Goal: Task Accomplishment & Management: Complete application form

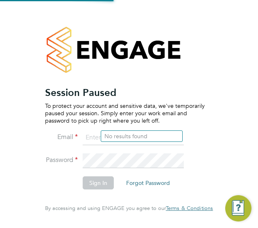
type input "James.Archer@vistry.co.uk"
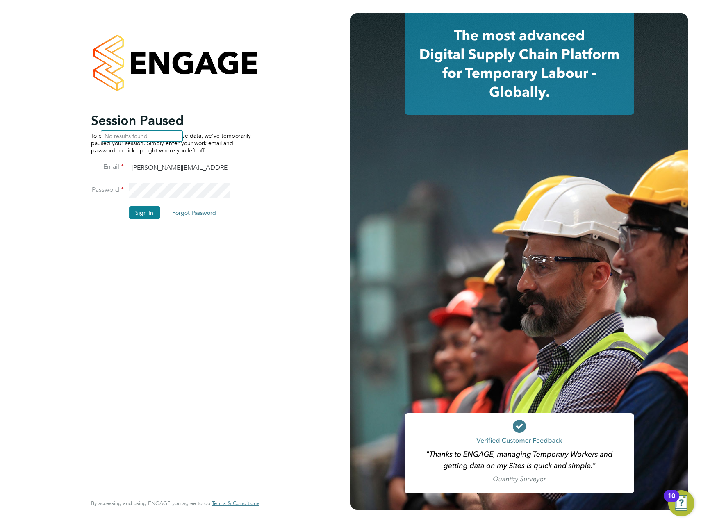
click at [233, 231] on div "Session Paused To protect your account and sensitive data, we've temporarily pa…" at bounding box center [171, 302] width 160 height 380
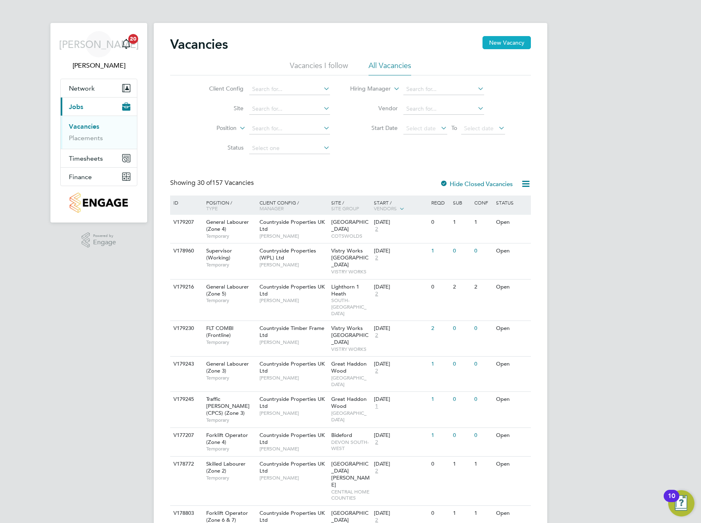
click at [495, 45] on button "New Vacancy" at bounding box center [506, 42] width 48 height 13
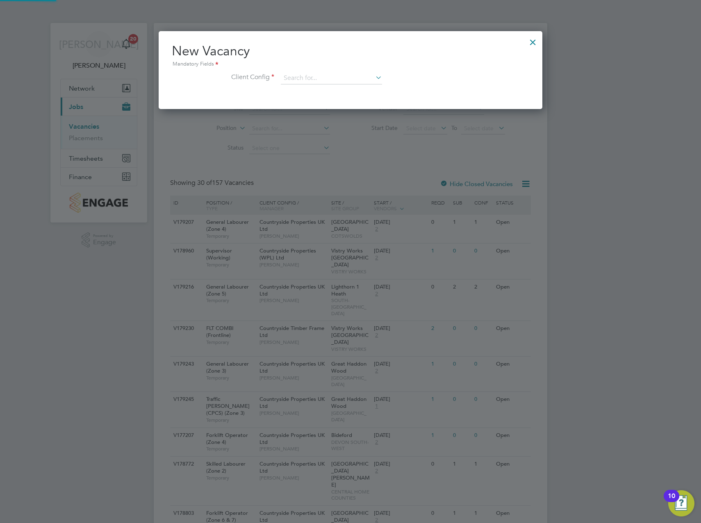
scroll to position [78, 384]
click at [318, 75] on input at bounding box center [331, 78] width 101 height 12
drag, startPoint x: 337, startPoint y: 174, endPoint x: 343, endPoint y: 174, distance: 5.8
click at [338, 174] on li "Countryside Properties UK Ltd" at bounding box center [385, 178] width 210 height 11
type input "Countryside Properties UK Ltd"
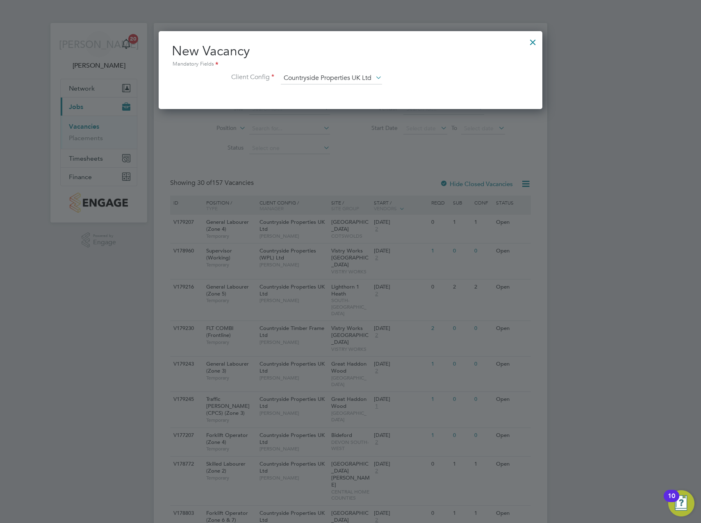
scroll to position [138, 384]
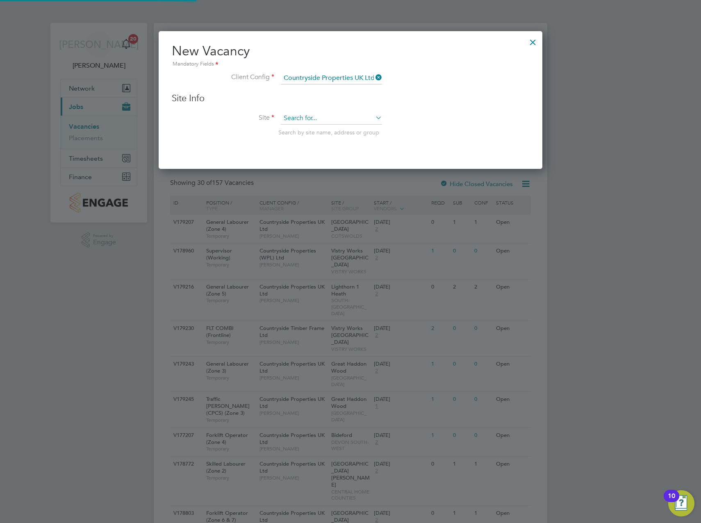
click at [317, 116] on input at bounding box center [331, 118] width 101 height 12
click at [322, 128] on li "Padstow, Best wood" at bounding box center [331, 130] width 102 height 11
type input "Padstow, [GEOGRAPHIC_DATA]"
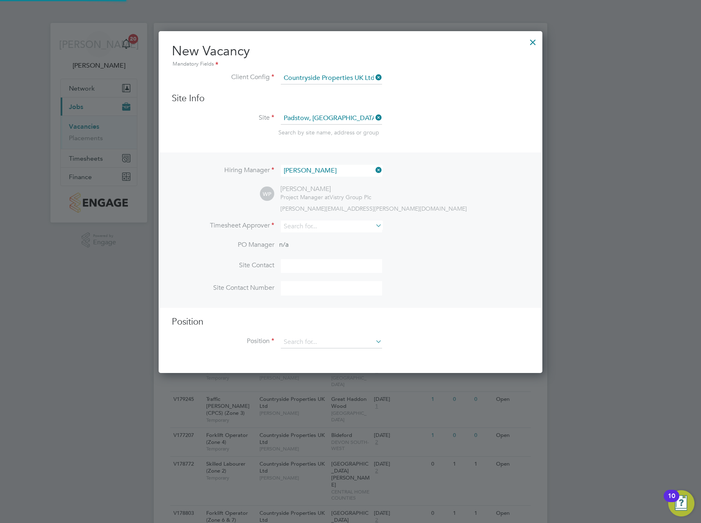
scroll to position [343, 384]
click at [374, 170] on icon at bounding box center [374, 169] width 0 height 11
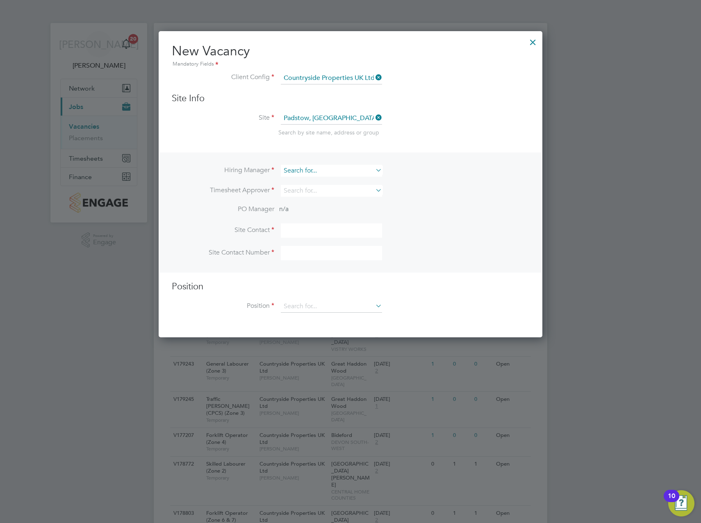
click at [316, 170] on input at bounding box center [331, 171] width 101 height 12
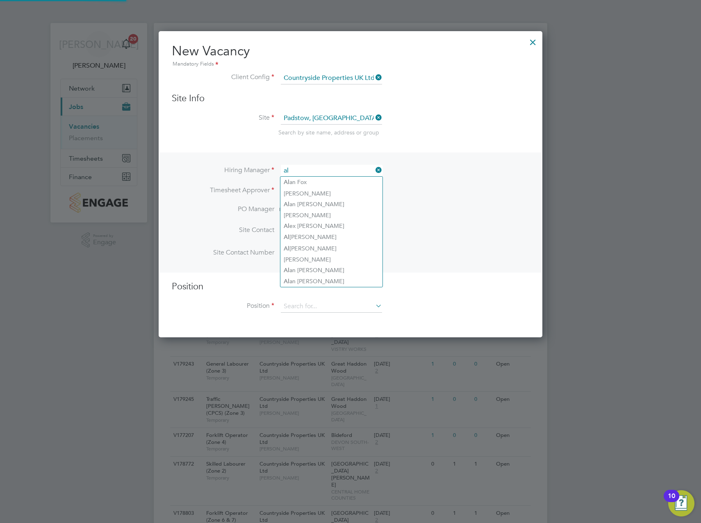
type input "a"
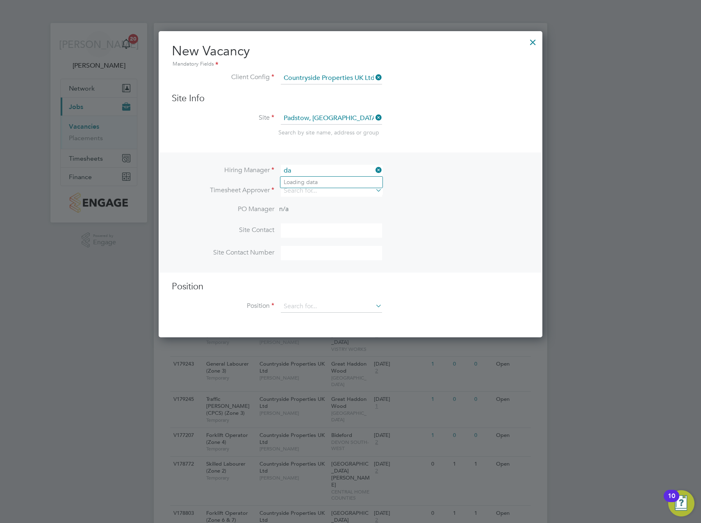
type input "d"
click at [325, 180] on li "[PERSON_NAME]" at bounding box center [331, 182] width 102 height 11
type input "[PERSON_NAME]"
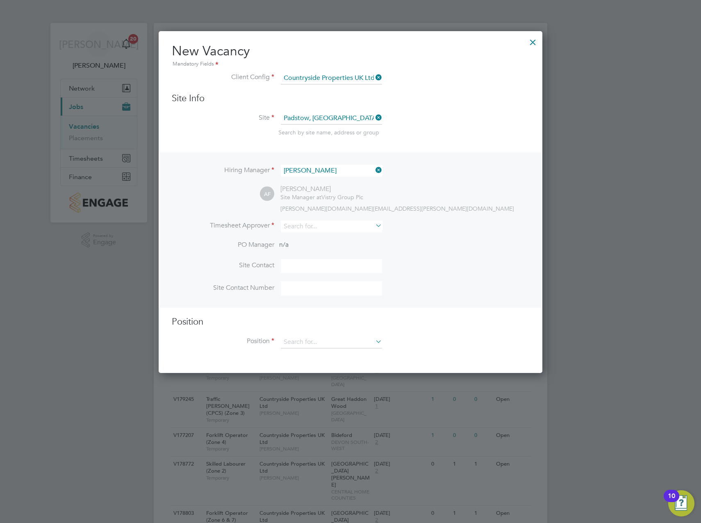
click at [507, 244] on li "PO Manager n/a" at bounding box center [350, 250] width 357 height 18
click at [317, 344] on input at bounding box center [331, 342] width 101 height 12
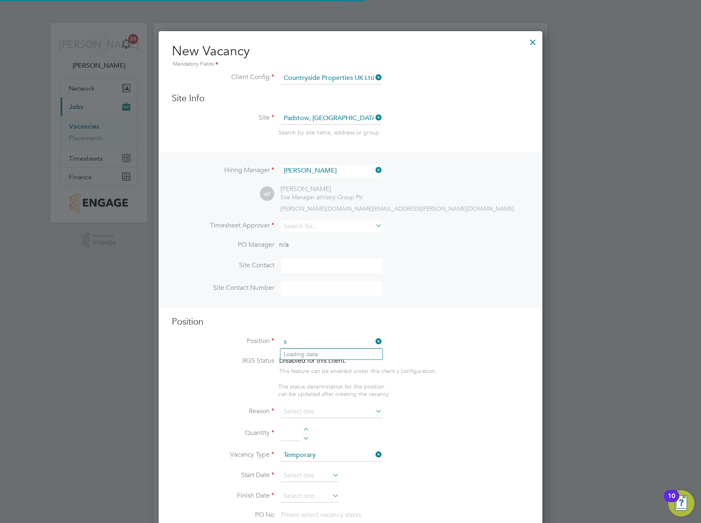
scroll to position [1145, 384]
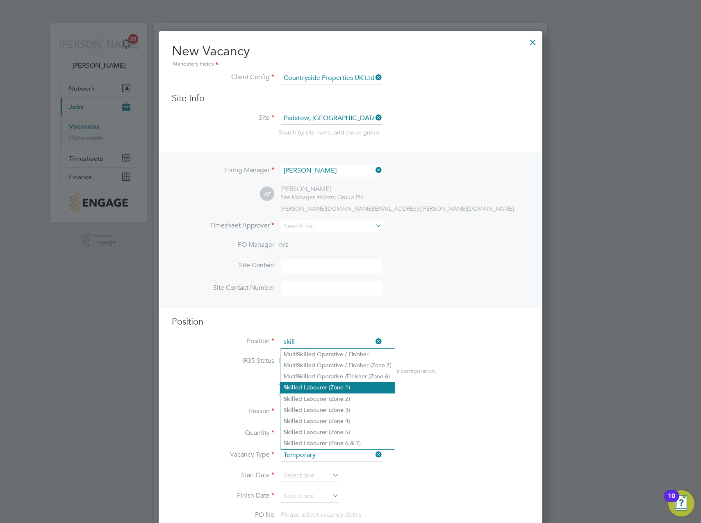
click at [327, 388] on li "Skill ed Labourer (Zone 1)" at bounding box center [337, 387] width 114 height 11
type input "Skilled Labourer (Zone 1)"
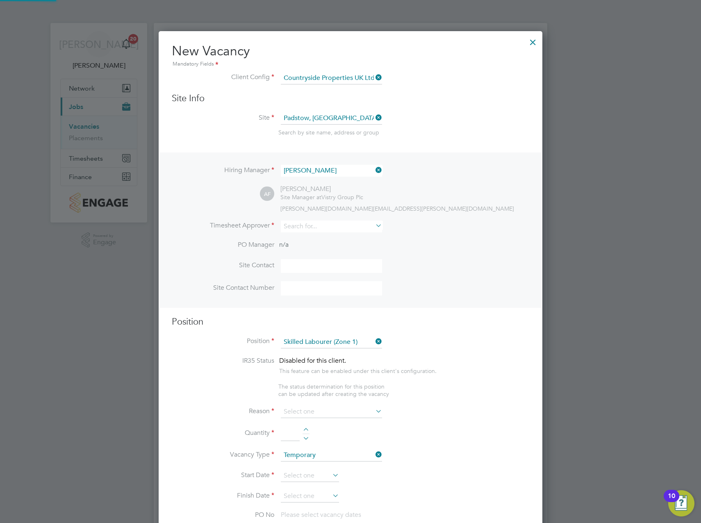
type textarea "- Clearing and preparing a job site - Loading and delivering materials - Workin…"
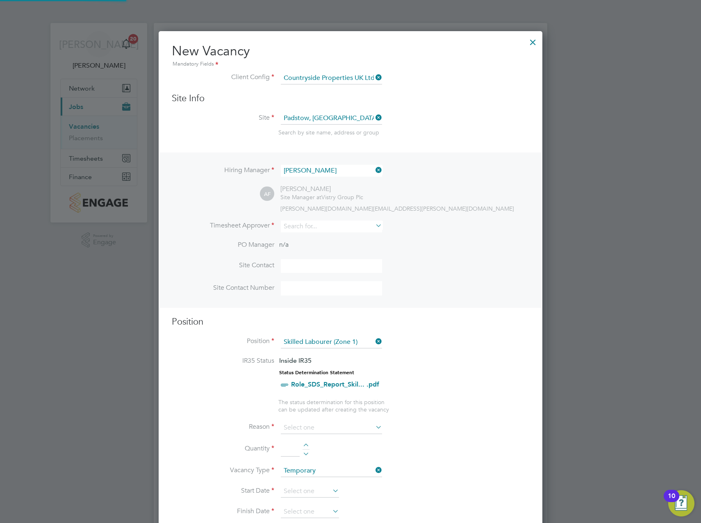
scroll to position [1146, 384]
click at [433, 348] on li "Position Skilled Labourer (Zone 1)" at bounding box center [350, 346] width 357 height 20
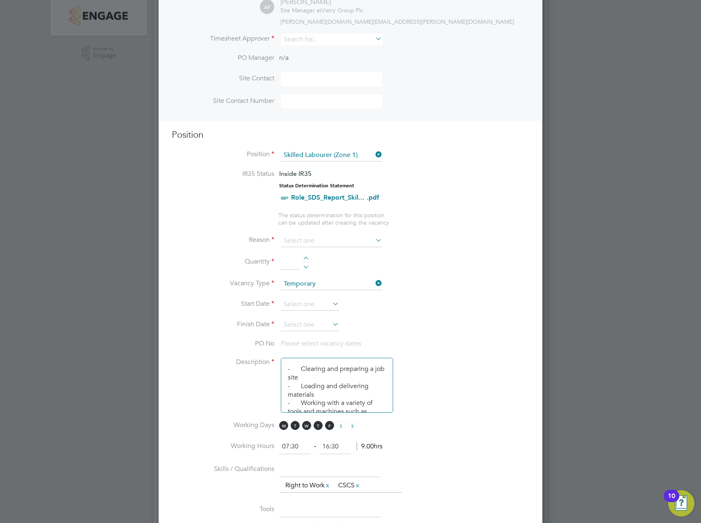
scroll to position [205, 0]
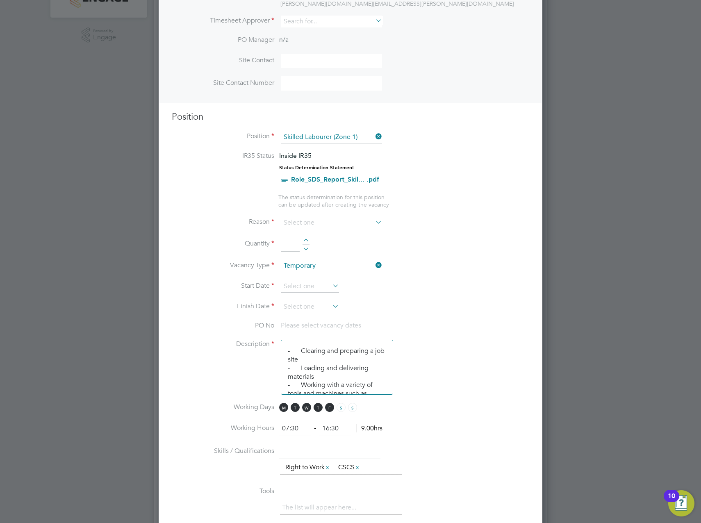
click at [304, 238] on div at bounding box center [305, 241] width 7 height 6
type input "1"
click at [323, 225] on input at bounding box center [331, 223] width 101 height 12
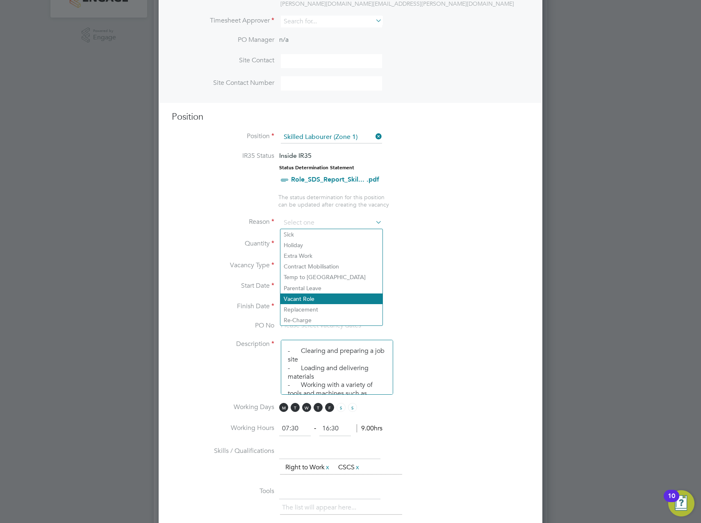
click at [311, 297] on li "Vacant Role" at bounding box center [331, 298] width 102 height 11
type input "Vacant Role"
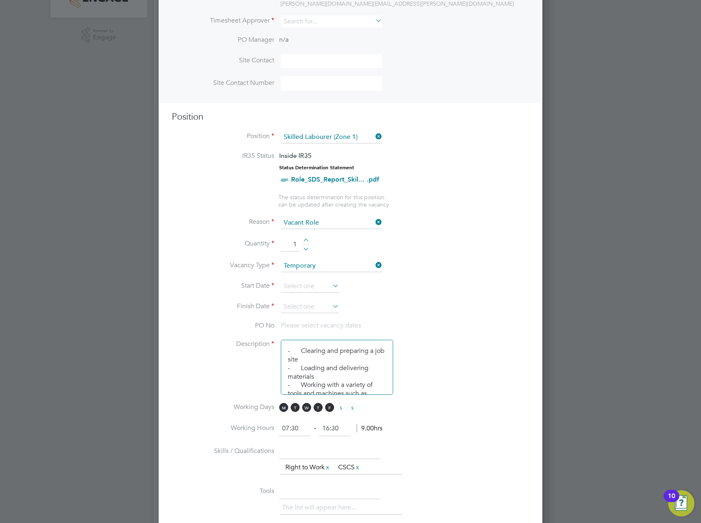
click at [431, 282] on li "Start Date" at bounding box center [350, 290] width 357 height 20
click at [316, 279] on li "Vacancy Type Temporary" at bounding box center [350, 270] width 357 height 20
click at [329, 288] on input at bounding box center [310, 286] width 58 height 12
click at [329, 287] on input at bounding box center [310, 286] width 58 height 12
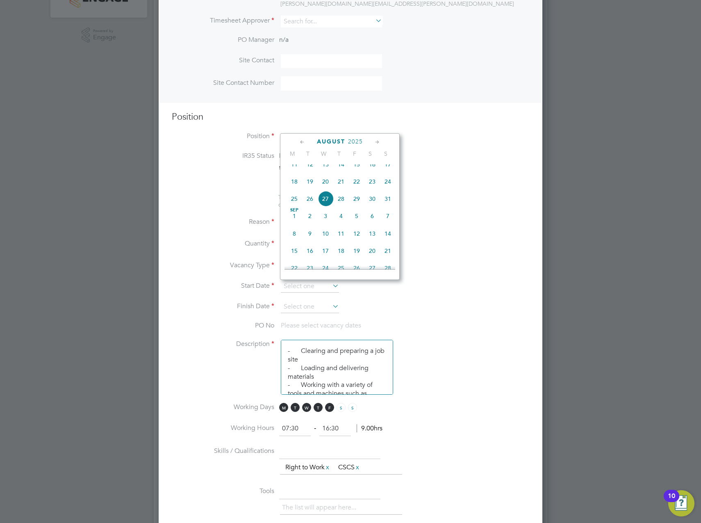
click at [325, 169] on span "13" at bounding box center [326, 165] width 16 height 16
type input "[DATE]"
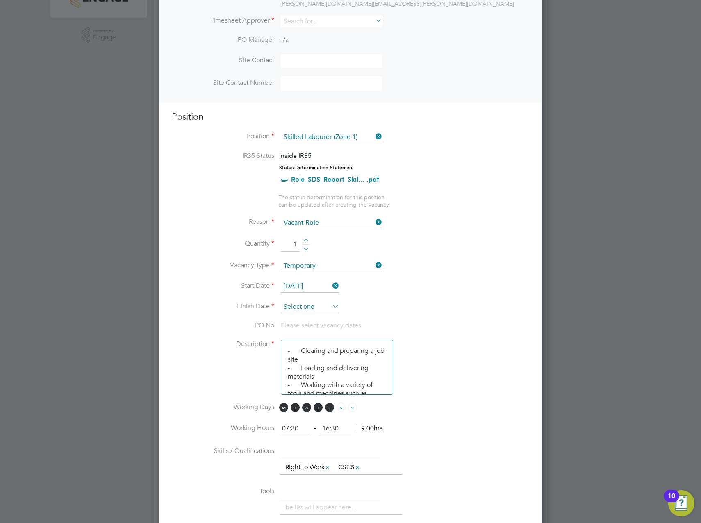
click at [319, 308] on input at bounding box center [310, 307] width 58 height 12
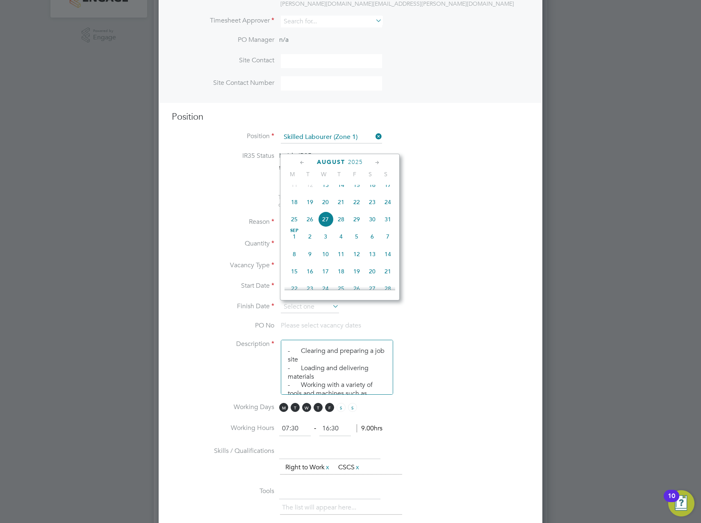
click at [450, 154] on li "IR35 Status Inside IR35 Status Determination Statement Role_SDS_Report_Skil... …" at bounding box center [350, 173] width 357 height 42
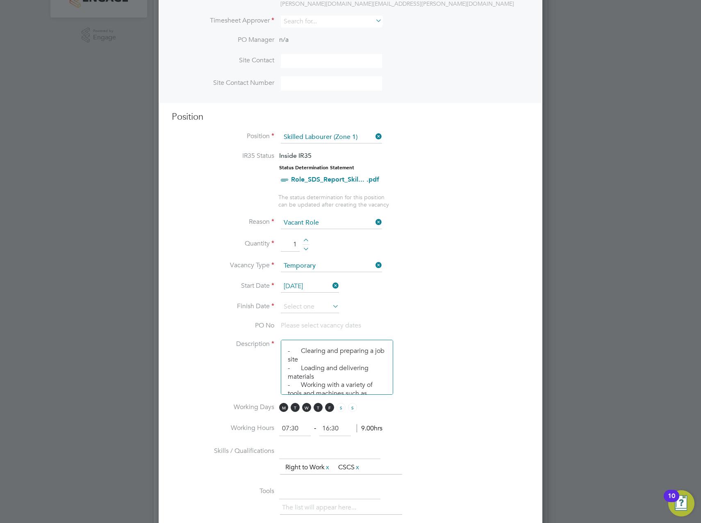
click at [304, 239] on div at bounding box center [305, 241] width 7 height 6
click at [305, 247] on div at bounding box center [305, 248] width 7 height 6
type input "1"
click at [321, 302] on input at bounding box center [310, 307] width 58 height 12
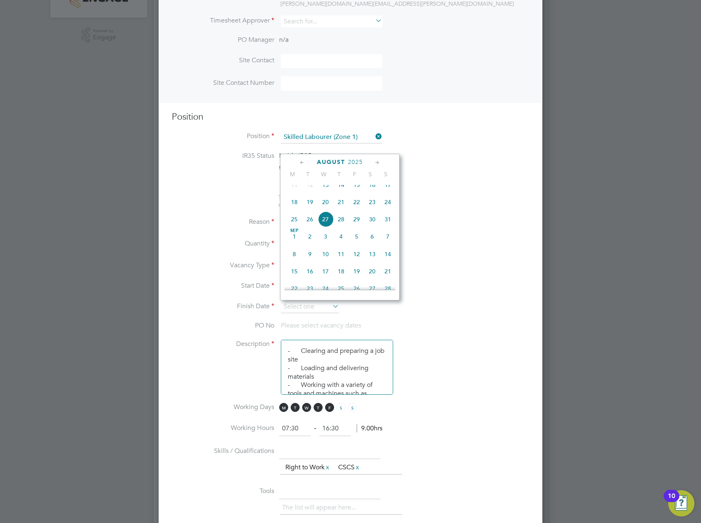
click at [377, 161] on icon at bounding box center [377, 162] width 8 height 9
click at [309, 260] on span "30" at bounding box center [310, 253] width 16 height 16
type input "[DATE]"
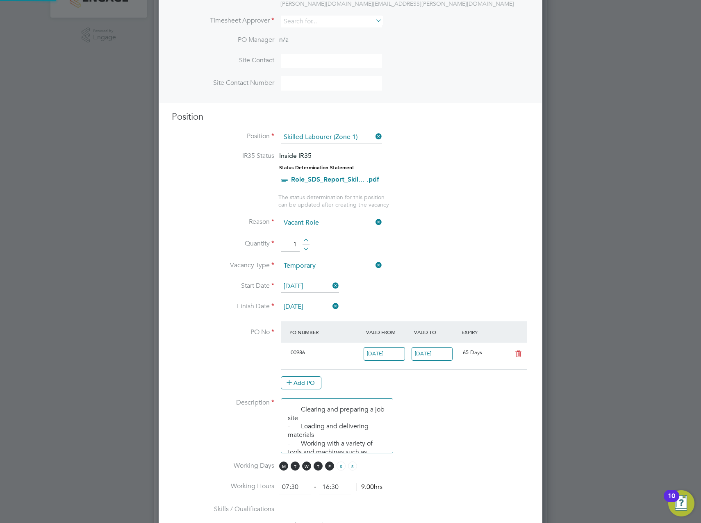
scroll to position [14, 77]
click at [486, 241] on li "Quantity 1" at bounding box center [350, 248] width 357 height 23
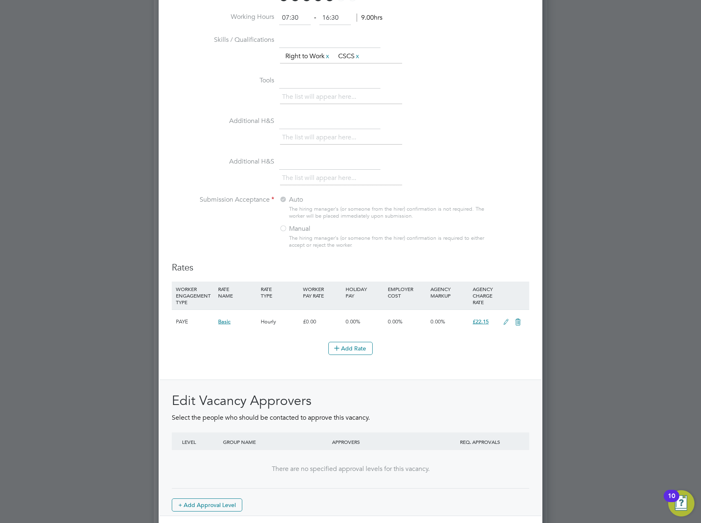
scroll to position [697, 0]
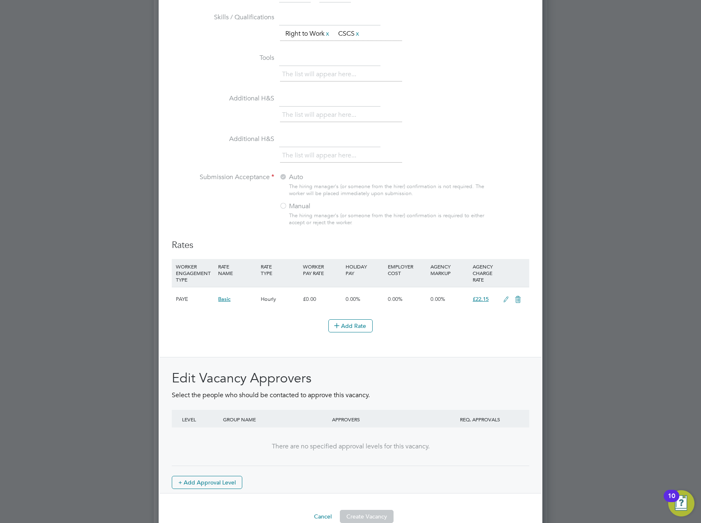
click at [505, 299] on icon at bounding box center [506, 299] width 10 height 7
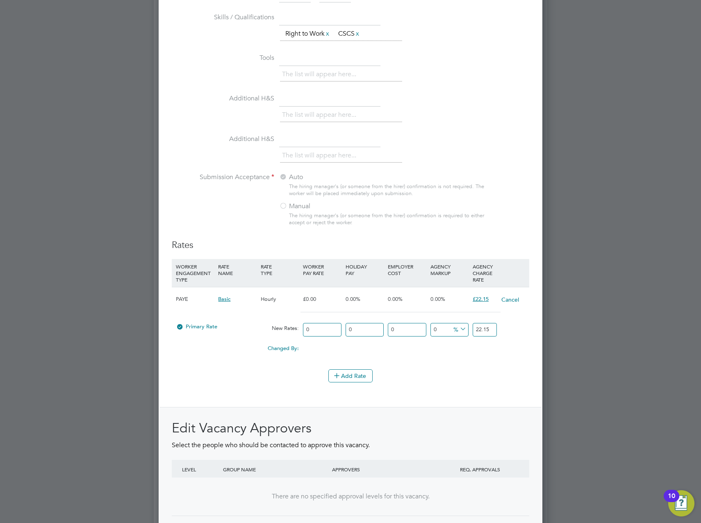
scroll to position [1255, 384]
drag, startPoint x: 320, startPoint y: 329, endPoint x: 268, endPoint y: 323, distance: 51.6
click at [268, 323] on div "Primary Rate New Rates: 0 0 n/a 0 n/a 0 0 % 22.15" at bounding box center [350, 330] width 357 height 22
drag, startPoint x: 474, startPoint y: 329, endPoint x: 516, endPoint y: 329, distance: 41.4
click at [516, 329] on div "Primary Rate New Rates: 0 0 n/a 0 n/a 0 0 % 22.15" at bounding box center [350, 330] width 357 height 22
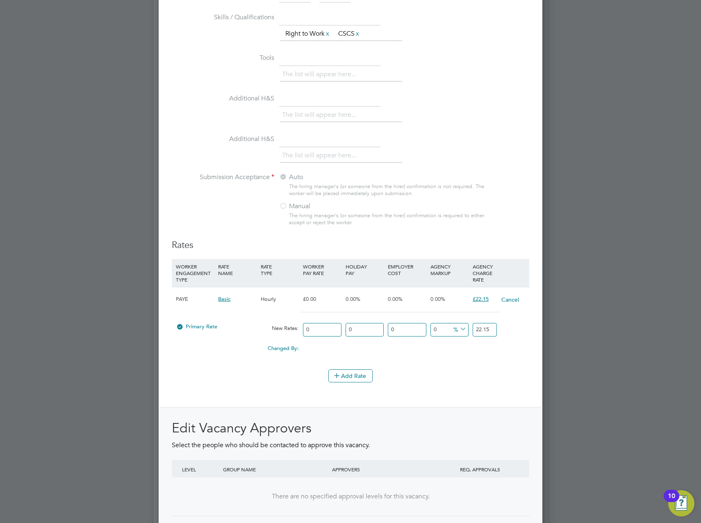
click at [384, 347] on div "0.00" at bounding box center [364, 345] width 42 height 8
drag, startPoint x: 317, startPoint y: 328, endPoint x: 102, endPoint y: 308, distance: 215.2
click at [154, 313] on div "Vacancies New Vacancy Vacancies I follow All Vacancies Client Config Site Posit…" at bounding box center [350, 24] width 393 height 1396
click at [322, 329] on input "0" at bounding box center [322, 330] width 38 height 14
drag, startPoint x: 322, startPoint y: 329, endPoint x: 237, endPoint y: 314, distance: 85.7
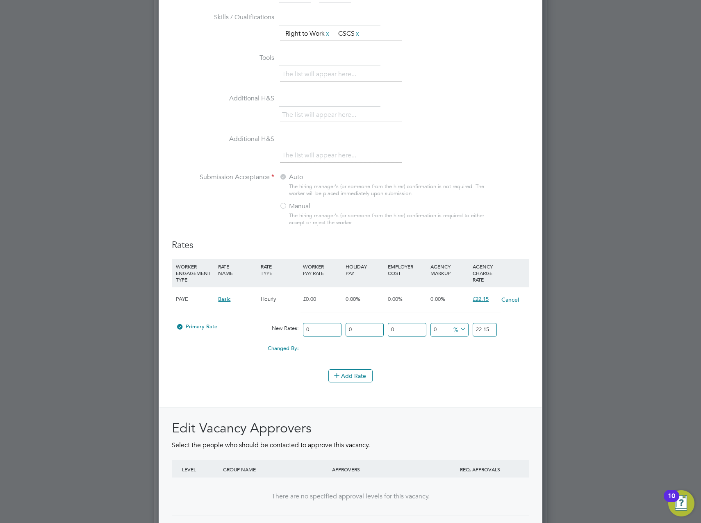
click at [237, 314] on div "PAYE Basic Hourly £0.00 0.00% 0.00% 0.00% £22.15 Cancel Primary Rate New Rates:…" at bounding box center [350, 324] width 357 height 74
type input "1"
type input "15"
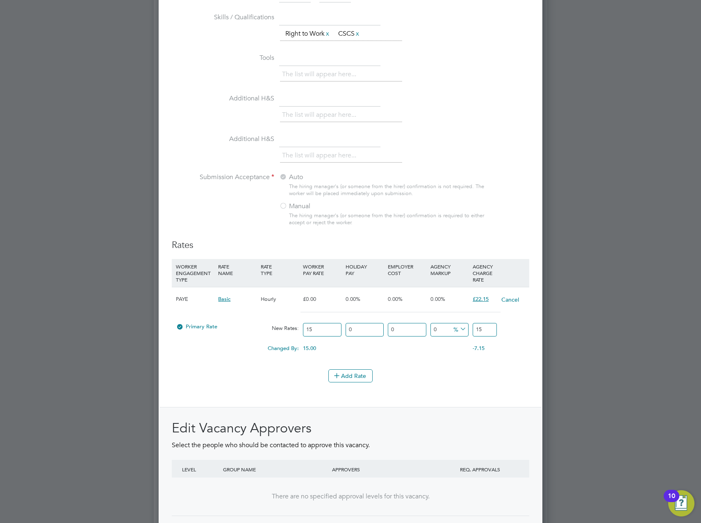
type input "15"
drag, startPoint x: 361, startPoint y: 328, endPoint x: 263, endPoint y: 325, distance: 97.6
click at [268, 325] on div "Primary Rate New Rates: 15 0 n/a 0 n/a 0 0 % 15" at bounding box center [350, 330] width 357 height 22
drag, startPoint x: 411, startPoint y: 327, endPoint x: 348, endPoint y: 325, distance: 62.3
click at [349, 325] on div "Primary Rate New Rates: 15 0 n/a 0 n/a 0 0 % 15" at bounding box center [350, 330] width 357 height 22
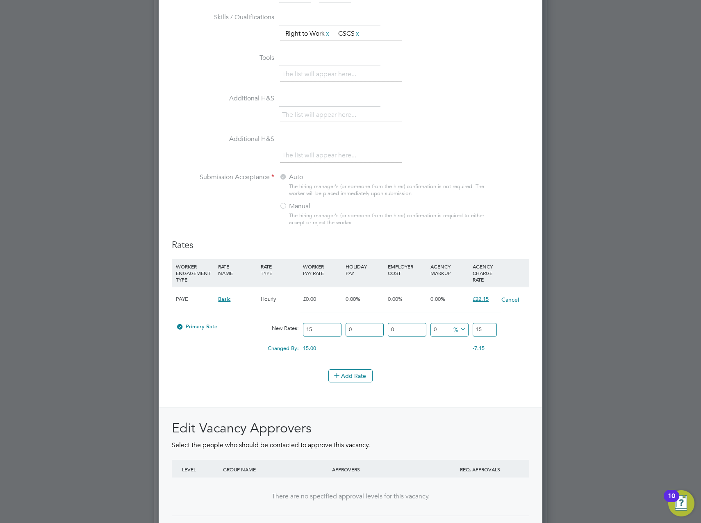
click at [458, 330] on icon at bounding box center [458, 328] width 0 height 11
click at [447, 325] on input "0" at bounding box center [449, 330] width 38 height 14
drag, startPoint x: 440, startPoint y: 330, endPoint x: 355, endPoint y: 325, distance: 85.3
click at [359, 325] on div "Primary Rate New Rates: 15 0 n/a 0 n/a 0 0 % 15" at bounding box center [350, 330] width 357 height 22
type input "2"
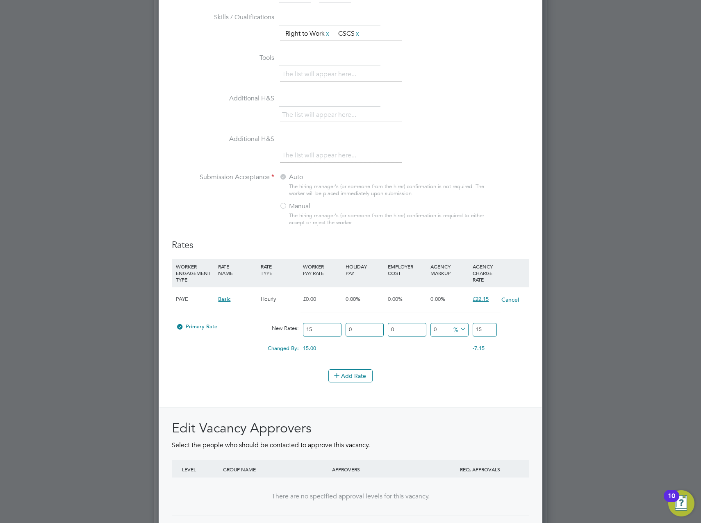
type input "15.3"
type input "20"
type input "18"
drag, startPoint x: 446, startPoint y: 330, endPoint x: 314, endPoint y: 333, distance: 131.6
click at [316, 333] on div "Primary Rate New Rates: 15 0 n/a 0 n/a 20 3 % 18" at bounding box center [350, 330] width 357 height 22
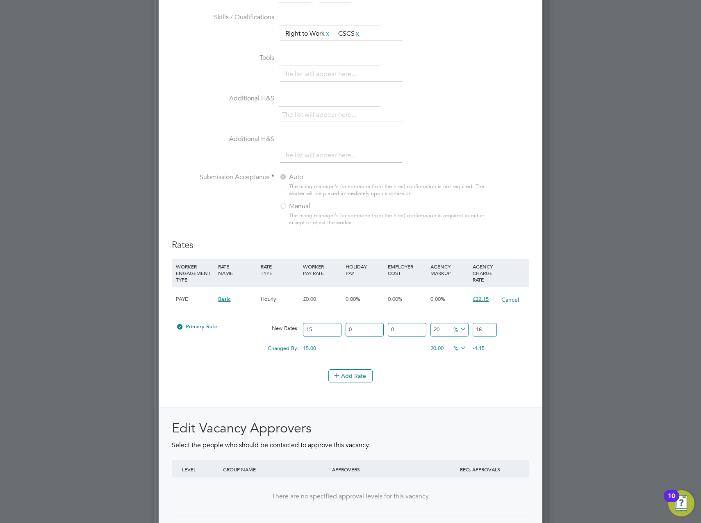
type input "2"
type input "15.3"
type input "25"
type input "18.75"
click at [442, 329] on input "25" at bounding box center [449, 330] width 38 height 14
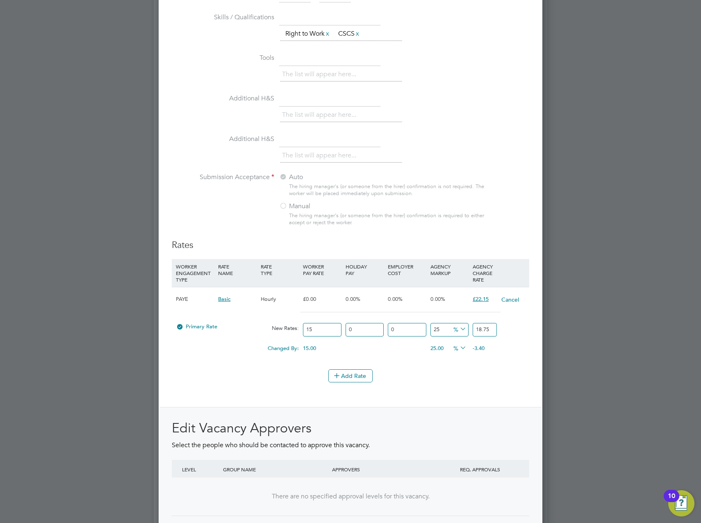
type input "2"
type input "15.3"
type input "3"
type input "15.45"
type input "30"
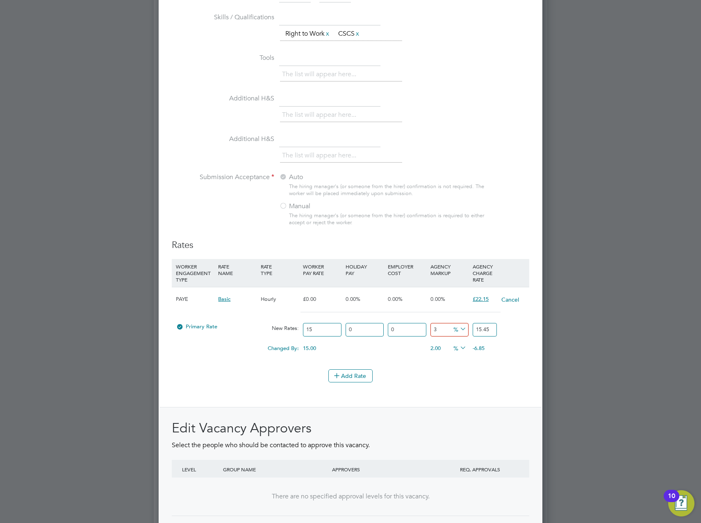
type input "19.5"
drag, startPoint x: 442, startPoint y: 331, endPoint x: 379, endPoint y: 332, distance: 63.1
click at [379, 332] on div "Primary Rate New Rates: 15 0 n/a 0 n/a 30 4.5 % 19.5" at bounding box center [350, 330] width 357 height 22
type input "30"
drag, startPoint x: 371, startPoint y: 330, endPoint x: 271, endPoint y: 320, distance: 100.4
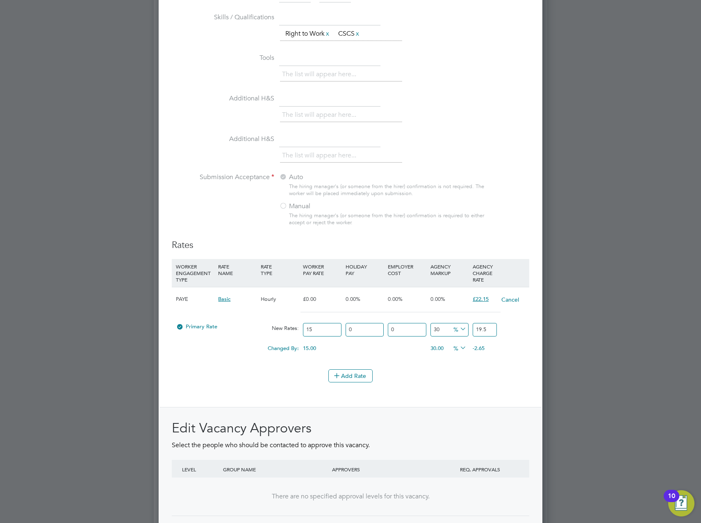
click at [280, 322] on div "Primary Rate New Rates: 15 0 n/a 0 n/a 30 4.5 % 19.5" at bounding box center [350, 330] width 357 height 22
click at [382, 350] on div "Changed By: 15.00 0.00 0.00 30.00 -17.65 % -2.65" at bounding box center [350, 351] width 357 height 20
drag, startPoint x: 368, startPoint y: 326, endPoint x: 234, endPoint y: 323, distance: 133.6
click at [234, 323] on div "Primary Rate New Rates: 15 0 n/a 0 n/a 30 4.5 % 19.5" at bounding box center [350, 330] width 357 height 22
click at [365, 338] on div "0 n/a" at bounding box center [364, 330] width 42 height 22
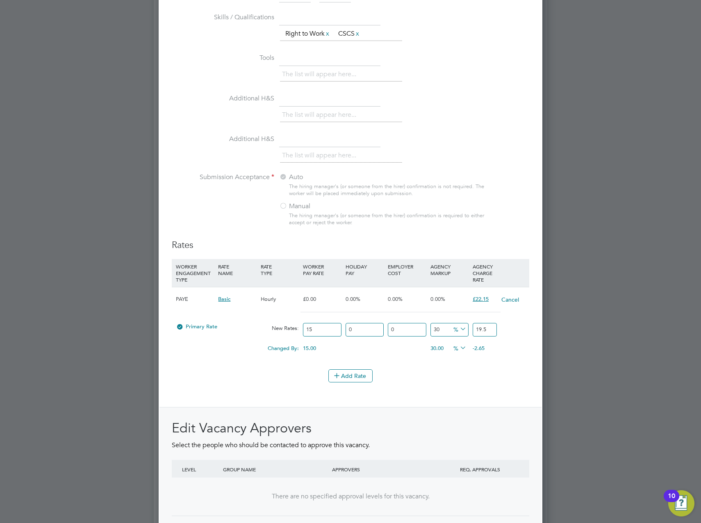
drag, startPoint x: 362, startPoint y: 329, endPoint x: 276, endPoint y: 329, distance: 86.0
click at [276, 329] on div "Primary Rate New Rates: 15 0 n/a 0 n/a 30 4.5 % 19.5" at bounding box center [350, 330] width 357 height 22
click at [404, 330] on input "0" at bounding box center [407, 330] width 38 height 14
drag, startPoint x: 415, startPoint y: 330, endPoint x: 325, endPoint y: 327, distance: 90.6
click at [331, 327] on div "Primary Rate New Rates: 15 0 n/a 0 n/a 30 4.5 % 19.5" at bounding box center [350, 330] width 357 height 22
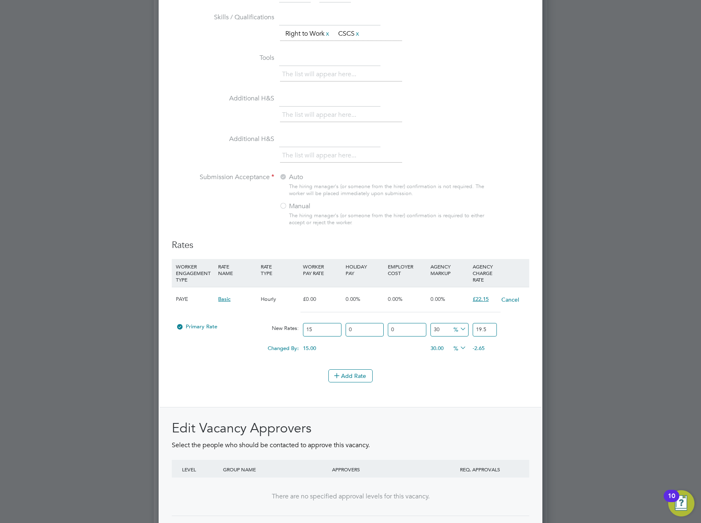
click at [406, 330] on input "0" at bounding box center [407, 330] width 38 height 14
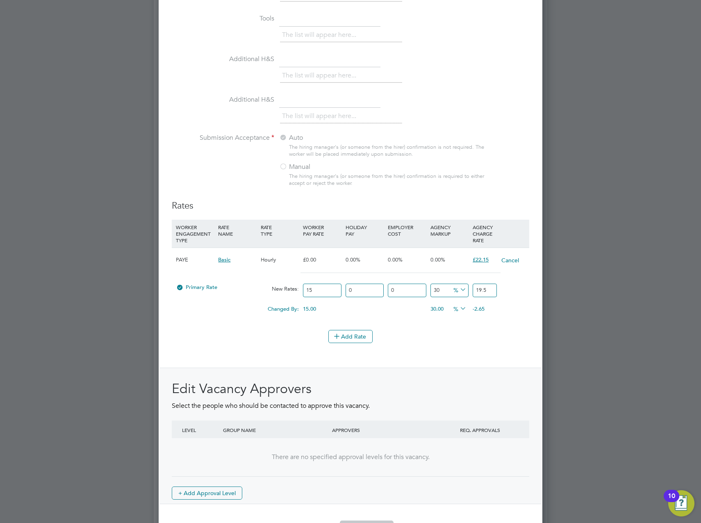
scroll to position [722, 0]
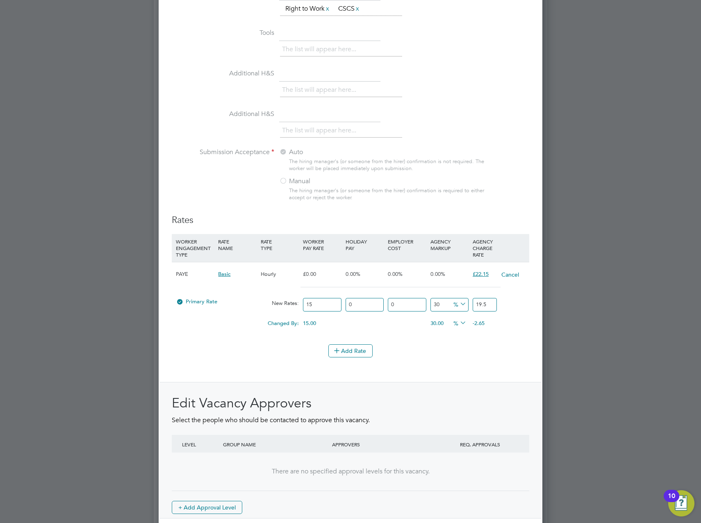
drag, startPoint x: 322, startPoint y: 302, endPoint x: 252, endPoint y: 301, distance: 70.1
click at [252, 301] on div "Primary Rate New Rates: 15 0 n/a 0 n/a 30 4.5 % 19.5" at bounding box center [350, 305] width 357 height 22
click at [378, 316] on div "0.00" at bounding box center [364, 320] width 42 height 8
drag, startPoint x: 327, startPoint y: 302, endPoint x: 193, endPoint y: 288, distance: 134.3
click at [317, 302] on input "15" at bounding box center [322, 305] width 38 height 14
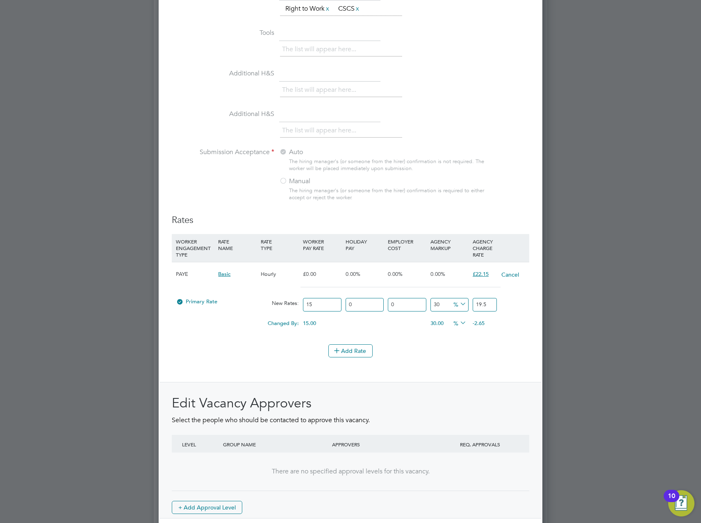
drag, startPoint x: 339, startPoint y: 305, endPoint x: 160, endPoint y: 286, distance: 180.1
click at [222, 292] on div "PAYE Basic Hourly £0.00 0.00% 0.00% 0.00% £22.15 Cancel Primary Rate New Rates:…" at bounding box center [350, 299] width 357 height 74
drag, startPoint x: 368, startPoint y: 302, endPoint x: 264, endPoint y: 295, distance: 104.3
click at [265, 295] on div "Primary Rate New Rates: 15 0 n/a 0 n/a 30 4.5 % 19.5" at bounding box center [350, 305] width 357 height 22
drag, startPoint x: 447, startPoint y: 304, endPoint x: 327, endPoint y: 302, distance: 120.5
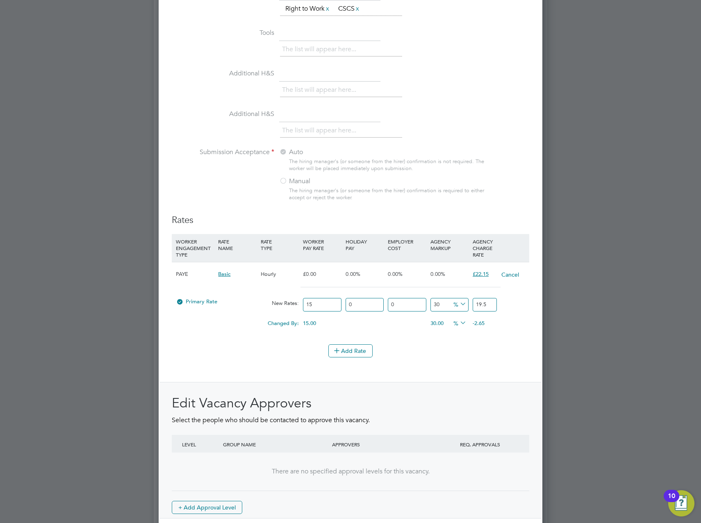
click at [309, 294] on div "Primary Rate New Rates: 15 0 n/a 0 n/a 30 4.5 % 19.5" at bounding box center [350, 305] width 357 height 22
drag, startPoint x: 364, startPoint y: 303, endPoint x: 305, endPoint y: 295, distance: 59.6
click at [328, 297] on div "Primary Rate New Rates: 15 0 n/a 0 n/a 30 4.5 % 19.5" at bounding box center [350, 305] width 357 height 22
drag, startPoint x: 452, startPoint y: 306, endPoint x: 376, endPoint y: 293, distance: 77.0
click at [376, 293] on div "PAYE Basic Hourly £0.00 0.00% 0.00% 0.00% £22.15 Cancel Primary Rate New Rates:…" at bounding box center [350, 299] width 357 height 74
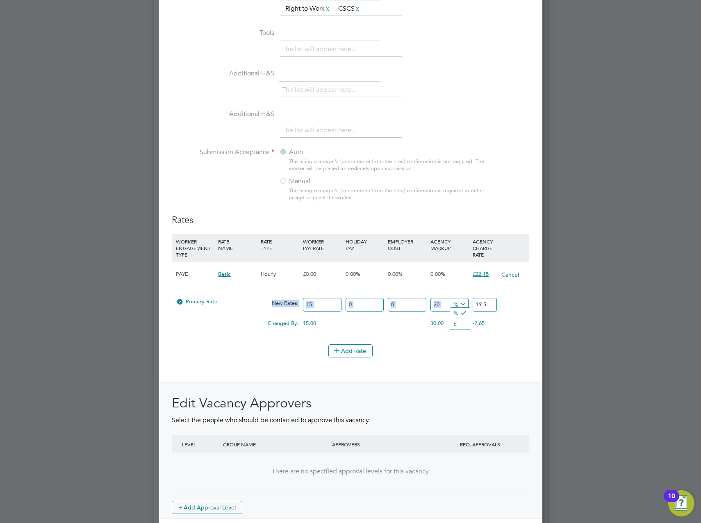
drag, startPoint x: 376, startPoint y: 293, endPoint x: 439, endPoint y: 306, distance: 64.5
click at [439, 306] on input "30" at bounding box center [449, 305] width 38 height 14
click at [439, 304] on input "30" at bounding box center [449, 305] width 38 height 14
drag, startPoint x: 440, startPoint y: 304, endPoint x: 409, endPoint y: 300, distance: 31.8
click at [409, 300] on div "Primary Rate New Rates: 15 0 n/a 0 n/a 30 4.5 % 19.5" at bounding box center [350, 305] width 357 height 22
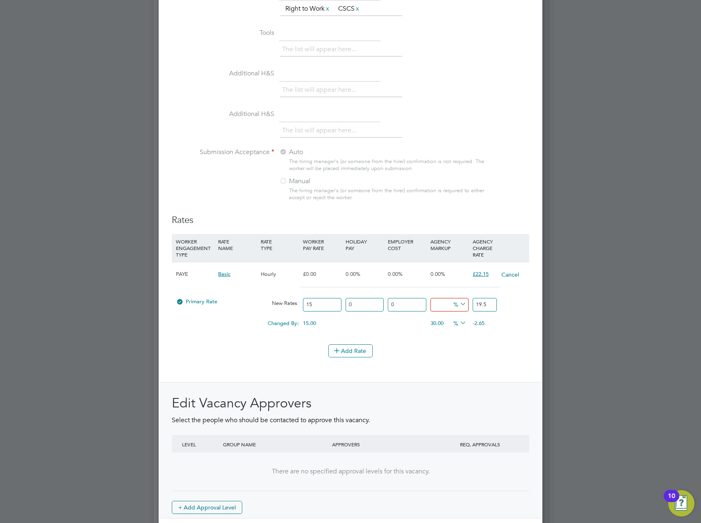
type input "0"
type input "15"
click at [613, 242] on div at bounding box center [350, 261] width 701 height 523
click at [359, 347] on button "Add Rate" at bounding box center [350, 350] width 44 height 13
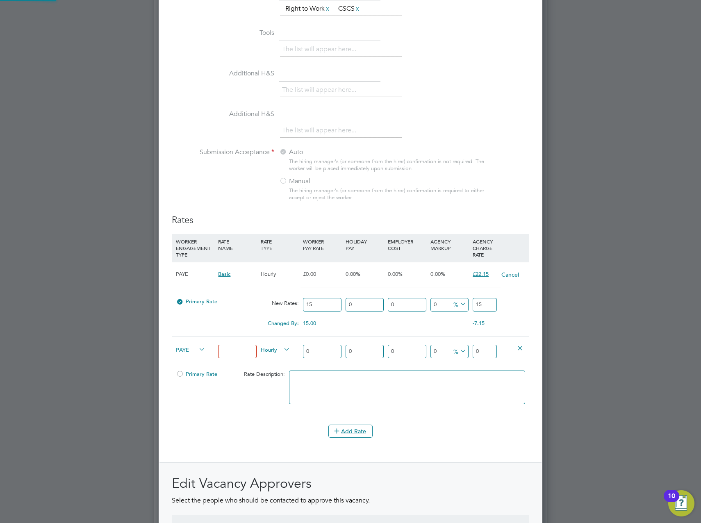
scroll to position [1335, 384]
click at [518, 348] on icon at bounding box center [520, 348] width 6 height 6
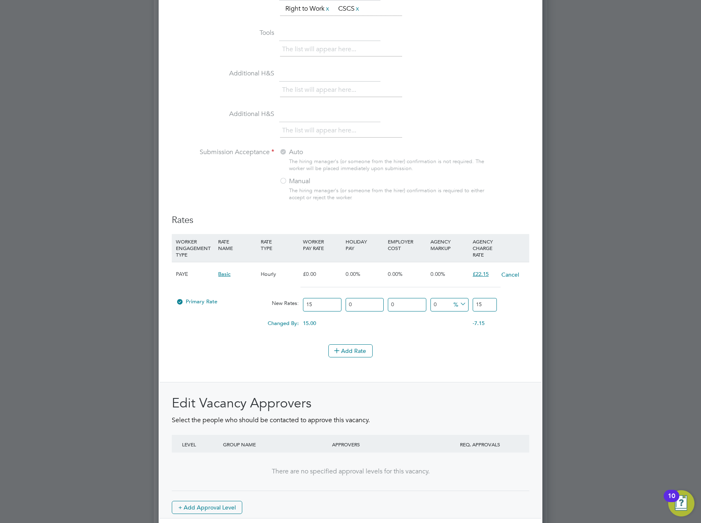
click at [293, 352] on div "Add Rate" at bounding box center [350, 350] width 357 height 13
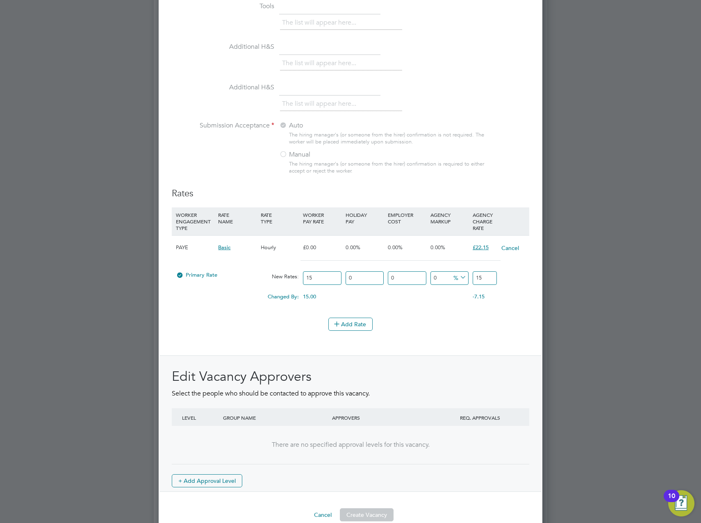
scroll to position [763, 0]
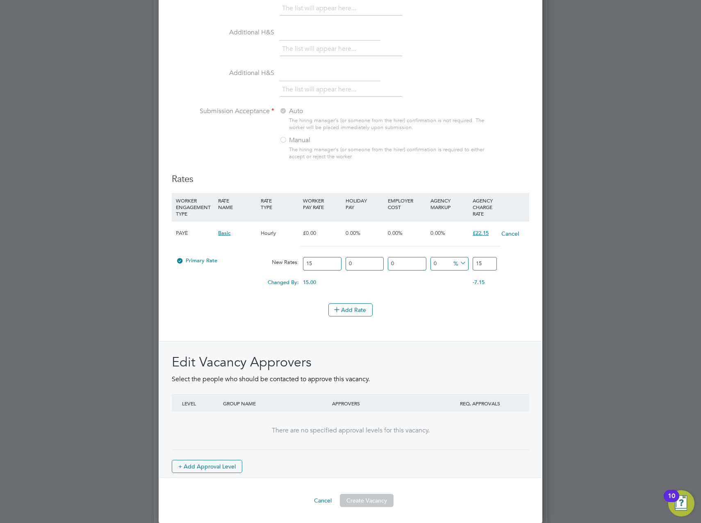
click at [216, 261] on span "Primary Rate" at bounding box center [196, 260] width 41 height 7
drag, startPoint x: 330, startPoint y: 269, endPoint x: 254, endPoint y: 275, distance: 76.5
click at [230, 262] on div "Primary Rate New Rates: 15 0 n/a 0 n/a 0 0 % 15" at bounding box center [350, 264] width 357 height 22
type input "0"
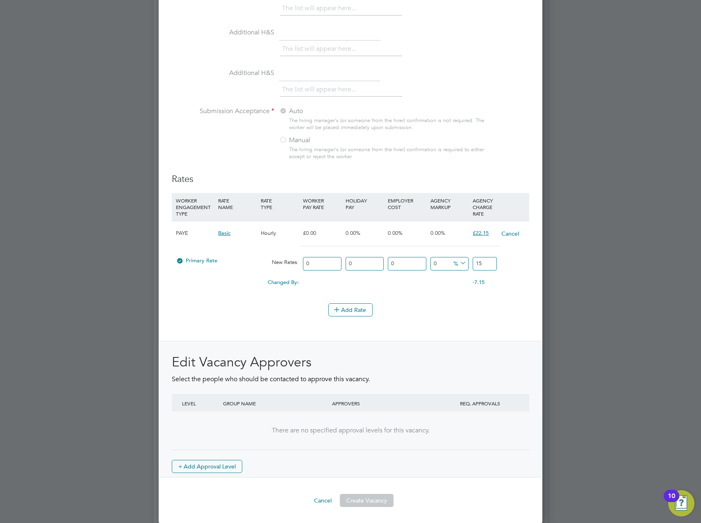
click at [432, 318] on li "Add Rate" at bounding box center [350, 313] width 357 height 21
click at [224, 231] on span "Basic" at bounding box center [224, 232] width 12 height 7
click at [191, 255] on div "Primary Rate" at bounding box center [216, 261] width 85 height 16
click at [194, 262] on span "Primary Rate" at bounding box center [196, 260] width 41 height 7
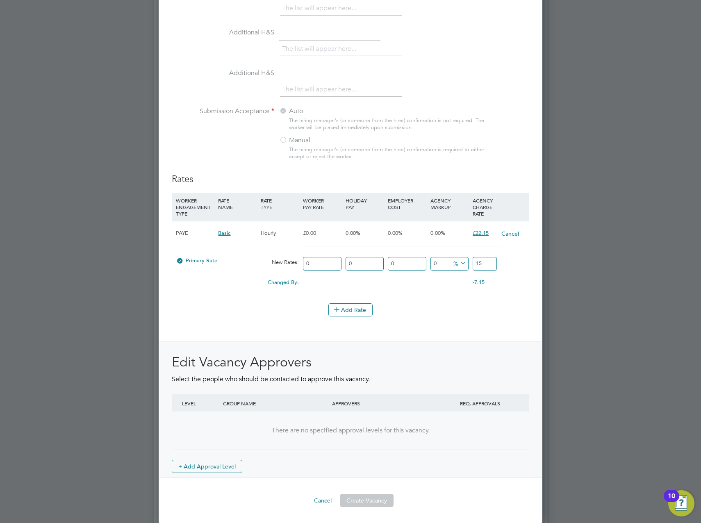
click at [300, 291] on div "Changed By: 0.00 0.00 0.00 0.00 -7.15 -7.15" at bounding box center [350, 285] width 357 height 20
click at [513, 230] on button "Cancel" at bounding box center [510, 233] width 18 height 8
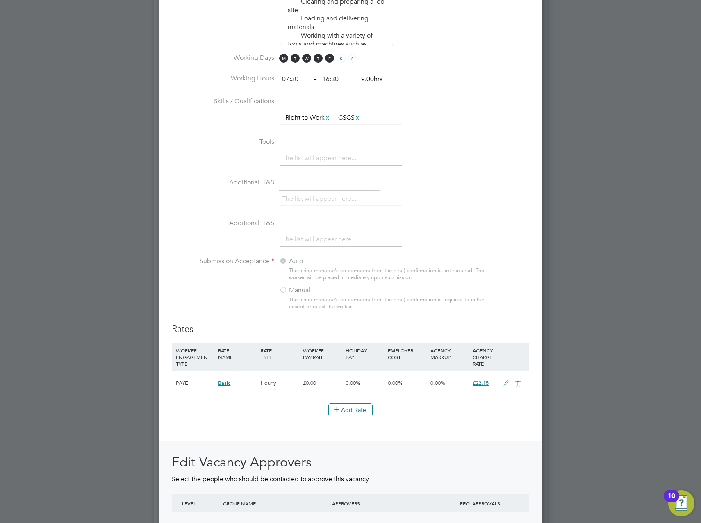
scroll to position [713, 0]
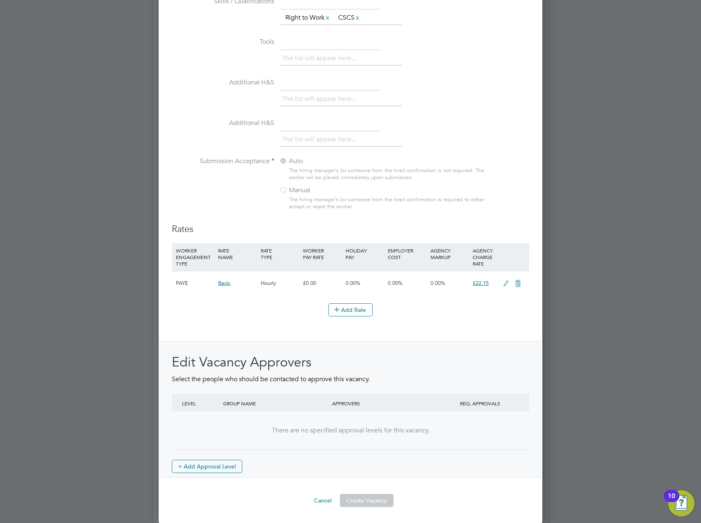
click at [513, 293] on div at bounding box center [513, 283] width 28 height 24
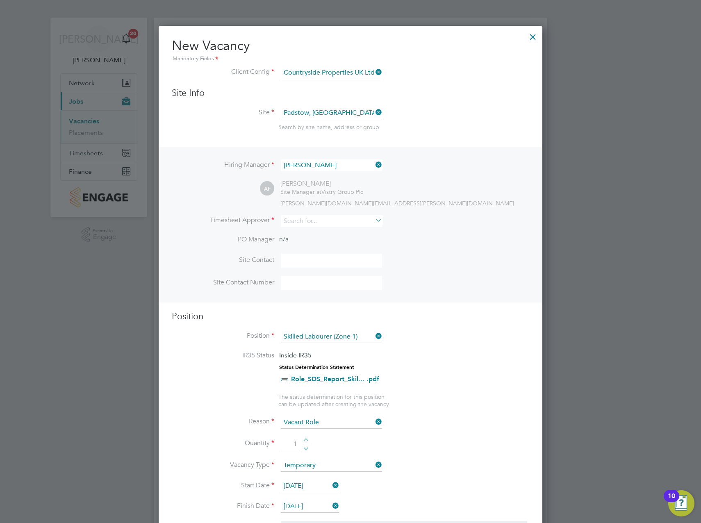
scroll to position [0, 0]
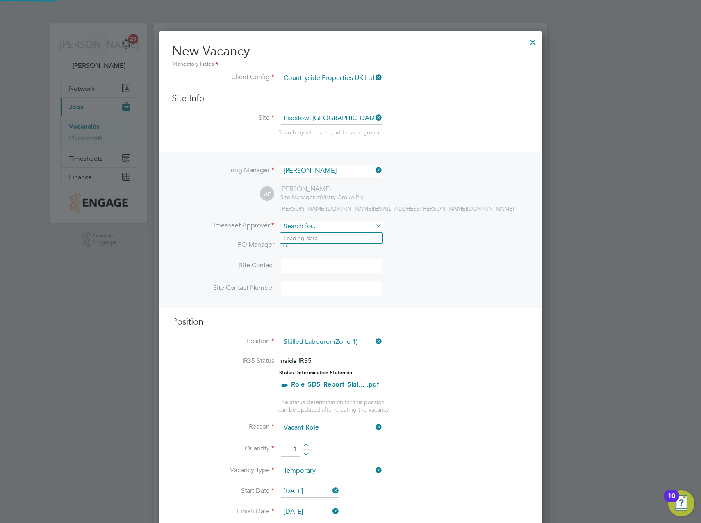
click at [330, 229] on input at bounding box center [331, 226] width 101 height 12
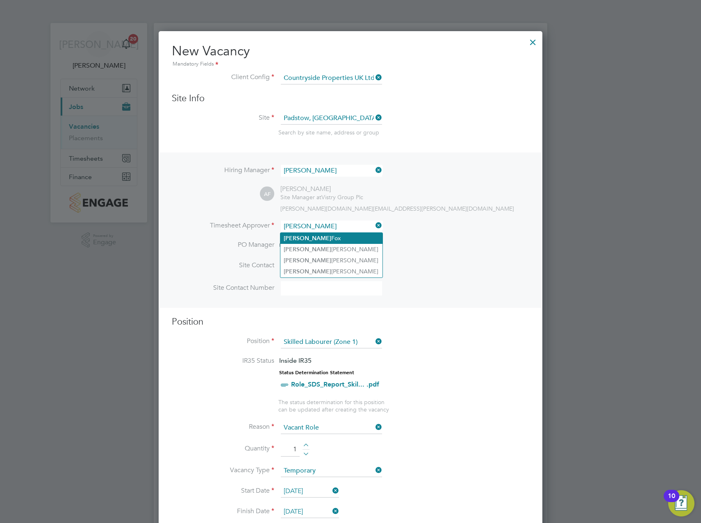
click at [314, 238] on li "[PERSON_NAME]" at bounding box center [331, 238] width 102 height 11
type input "[PERSON_NAME]"
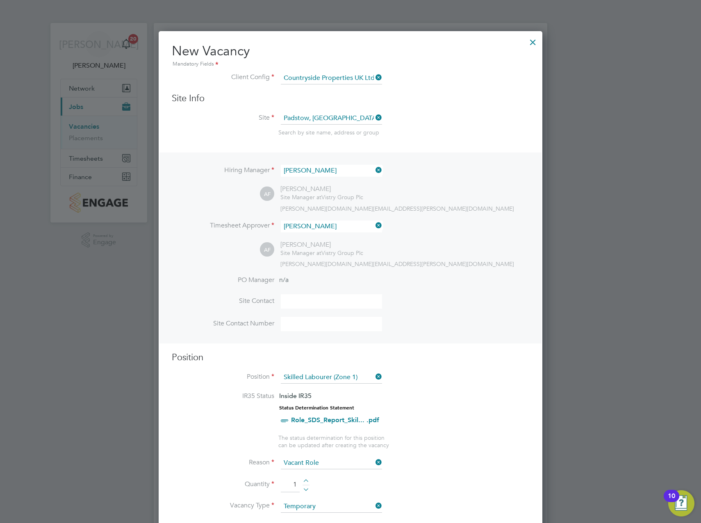
scroll to position [1240, 384]
click at [514, 259] on div "AF [PERSON_NAME] Site Manager at Vistry Group Plc [PERSON_NAME][DOMAIN_NAME][EM…" at bounding box center [394, 254] width 269 height 27
drag, startPoint x: 514, startPoint y: 259, endPoint x: 463, endPoint y: 285, distance: 56.8
click at [461, 285] on li "PO Manager n/a" at bounding box center [350, 285] width 357 height 18
click at [490, 131] on div "Search by site name, address or group" at bounding box center [403, 132] width 251 height 7
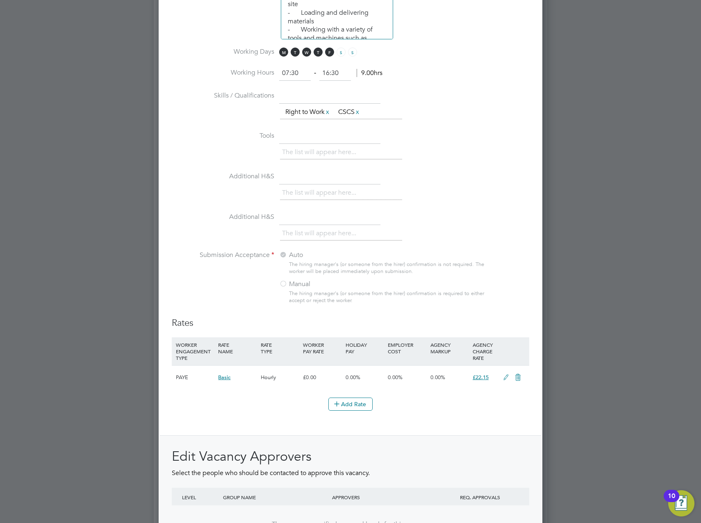
scroll to position [749, 0]
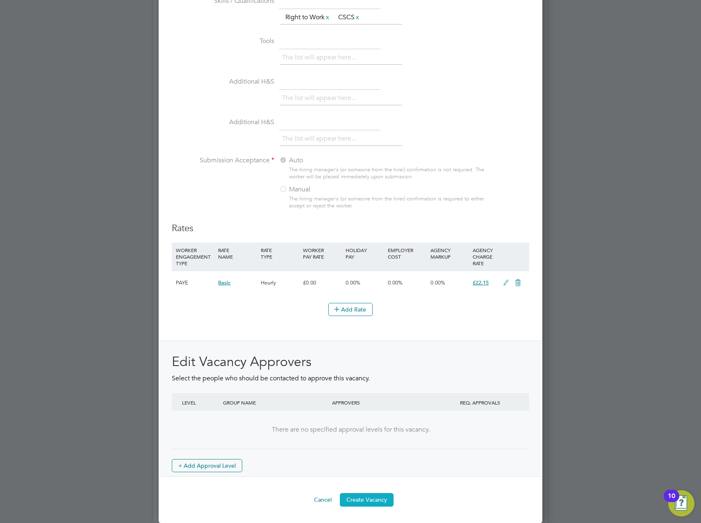
click at [367, 498] on button "Create Vacancy" at bounding box center [367, 499] width 54 height 13
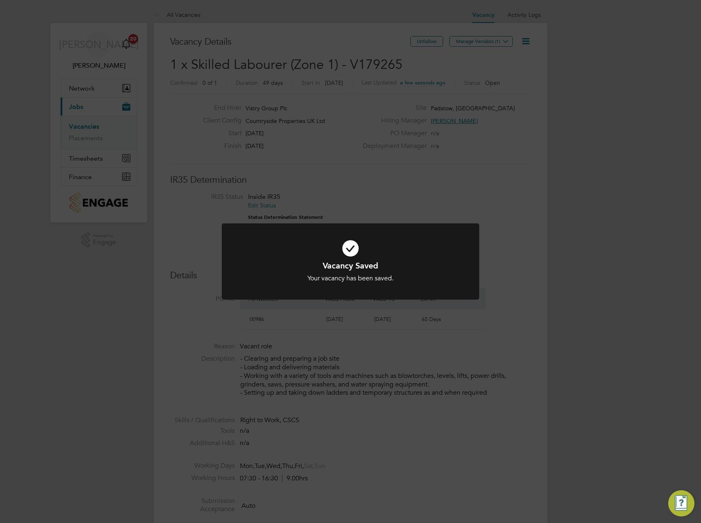
scroll to position [14, 77]
click at [529, 158] on div "Vacancy Saved Your vacancy has been saved. Cancel Okay" at bounding box center [350, 261] width 701 height 523
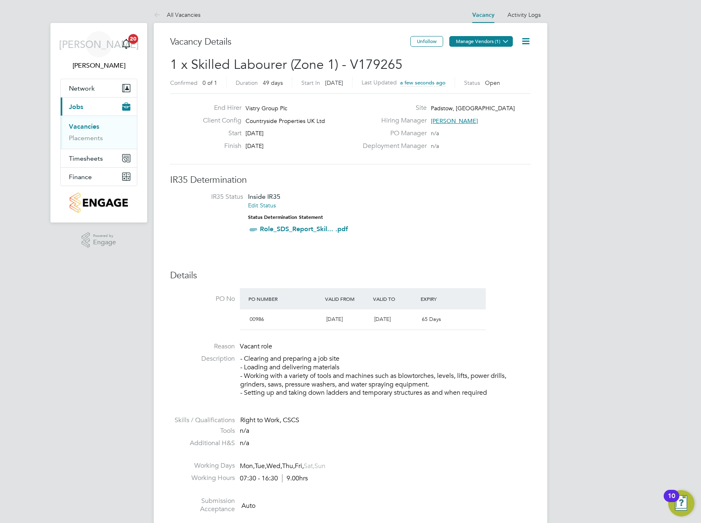
click at [504, 41] on icon at bounding box center [505, 41] width 6 height 6
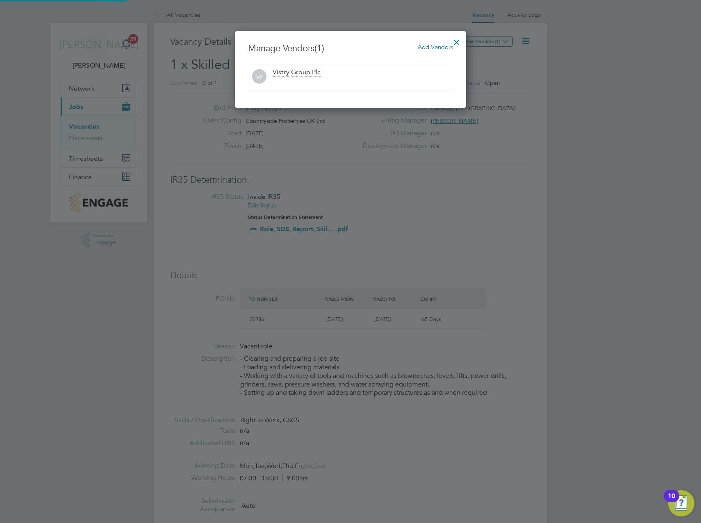
scroll to position [77, 232]
click at [429, 49] on span "Add Vendors" at bounding box center [435, 47] width 35 height 8
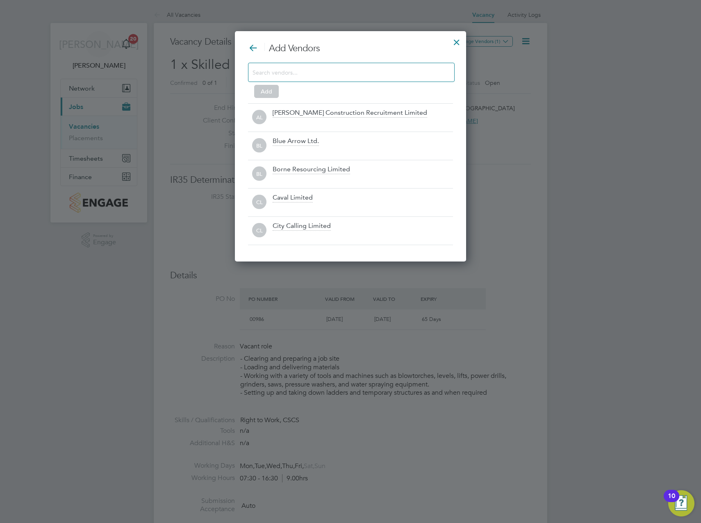
click at [310, 73] on input at bounding box center [344, 72] width 184 height 11
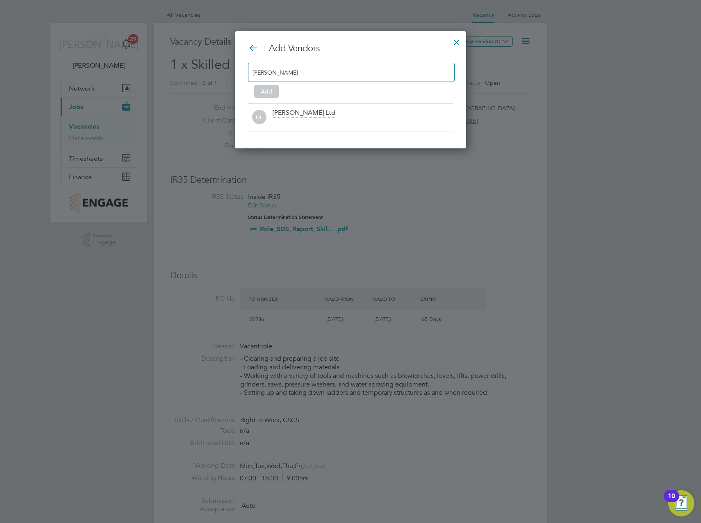
scroll to position [118, 232]
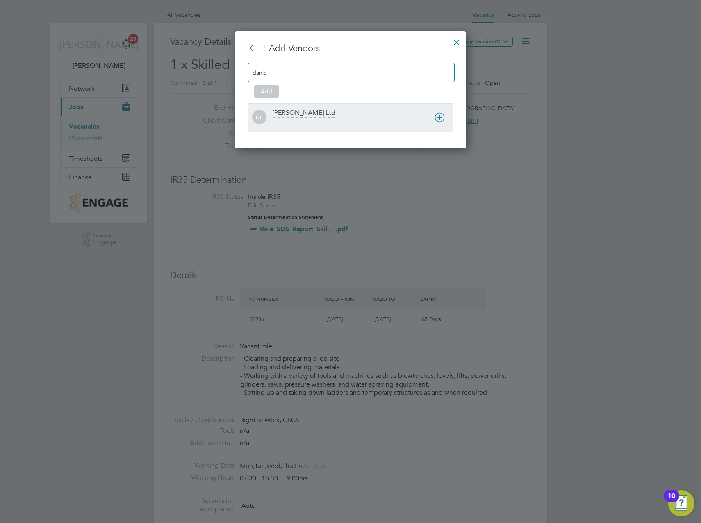
type input "danie"
click at [287, 117] on div "[PERSON_NAME] Ltd" at bounding box center [303, 113] width 63 height 9
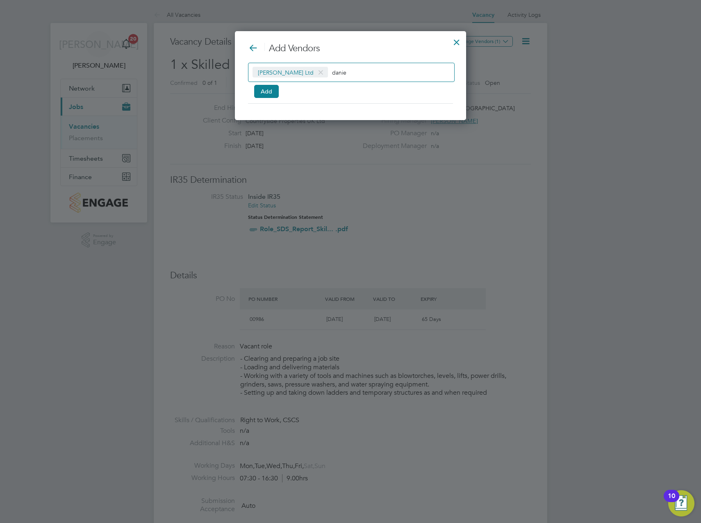
scroll to position [89, 232]
click at [339, 73] on input "danie" at bounding box center [357, 72] width 51 height 11
click at [334, 73] on input "danie" at bounding box center [357, 72] width 51 height 11
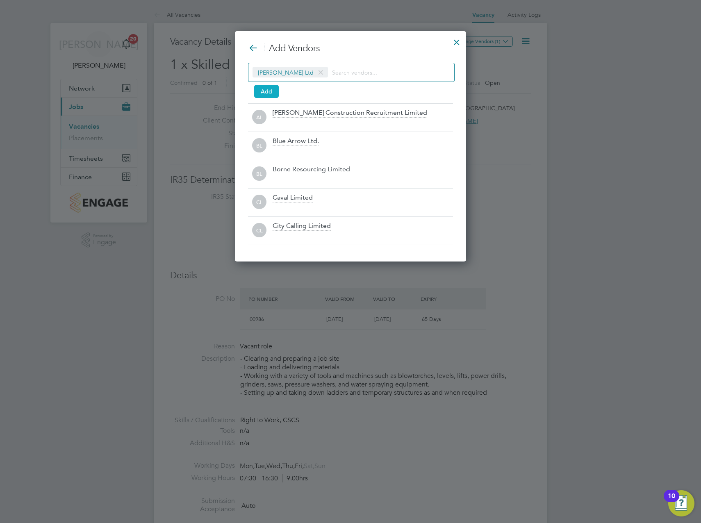
click at [270, 92] on button "Add" at bounding box center [266, 91] width 25 height 13
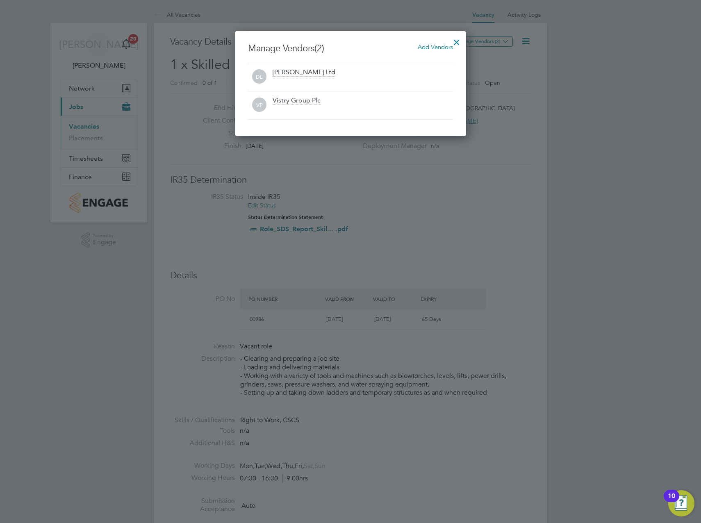
click at [458, 40] on div at bounding box center [456, 40] width 15 height 15
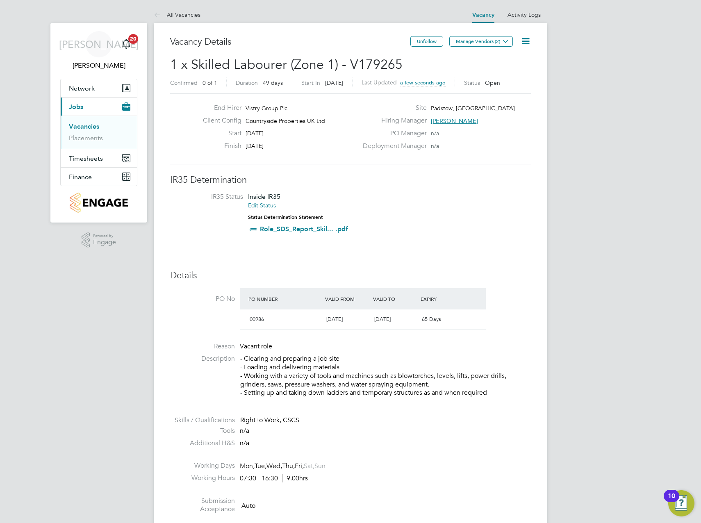
click at [93, 125] on link "Vacancies" at bounding box center [84, 127] width 30 height 8
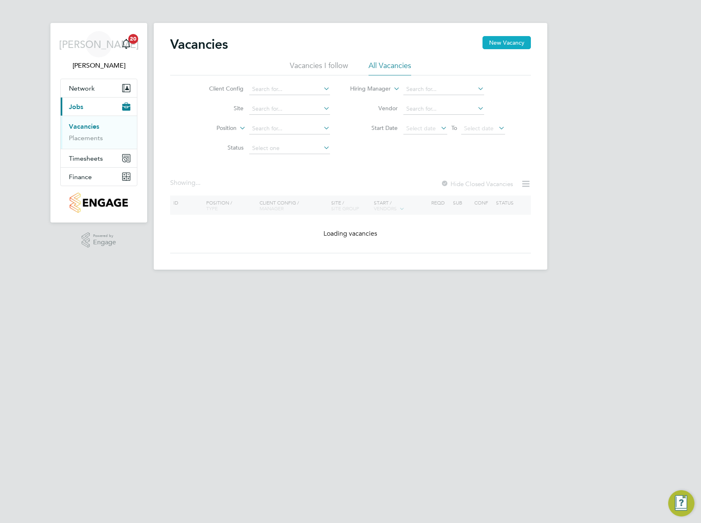
click at [498, 37] on button "New Vacancy" at bounding box center [506, 42] width 48 height 13
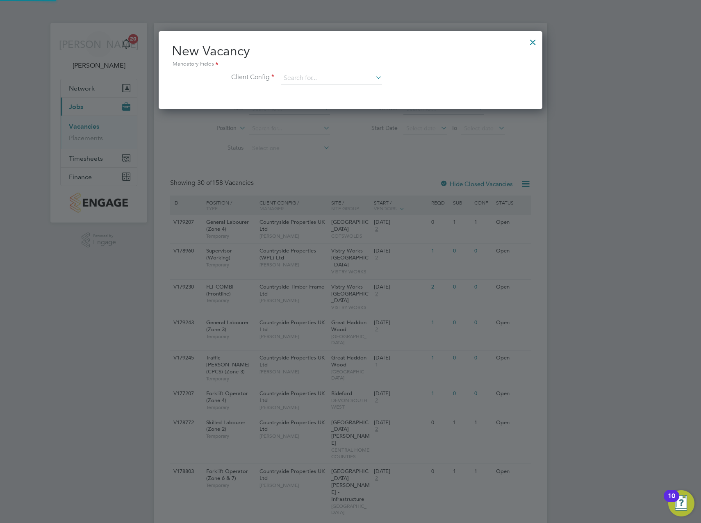
scroll to position [4, 4]
click at [329, 82] on input at bounding box center [331, 78] width 101 height 12
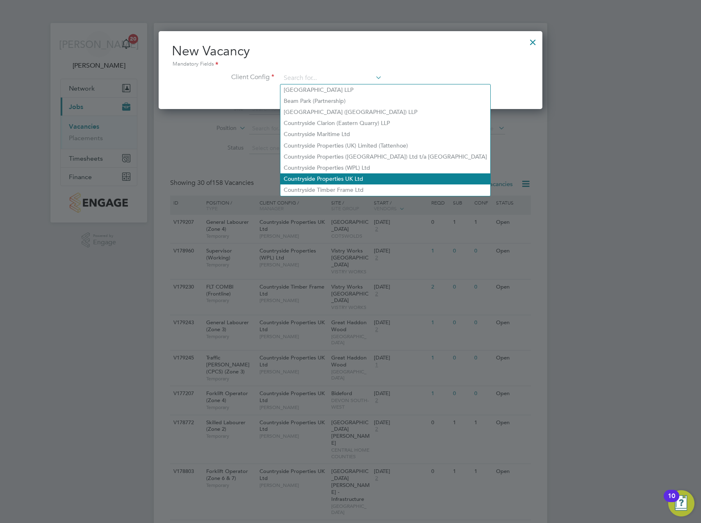
click at [337, 177] on li "Countryside Properties UK Ltd" at bounding box center [385, 178] width 210 height 11
type input "Countryside Properties UK Ltd"
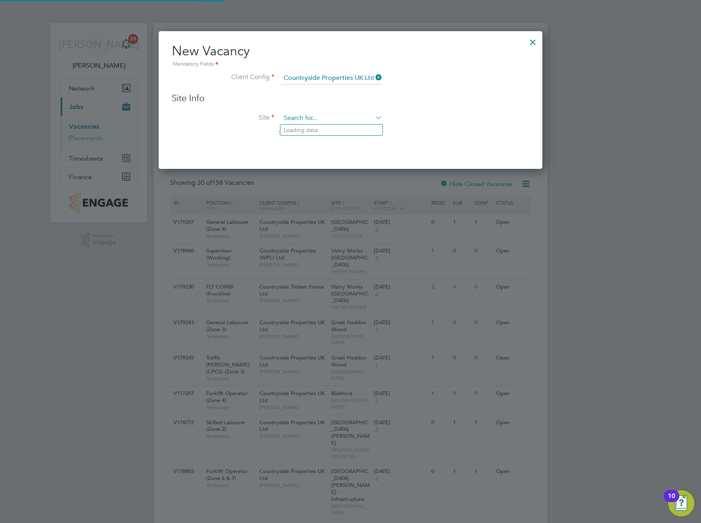
click at [306, 118] on input at bounding box center [331, 118] width 101 height 12
click at [318, 127] on b "Best" at bounding box center [312, 130] width 11 height 7
type input "Padstow, [GEOGRAPHIC_DATA]"
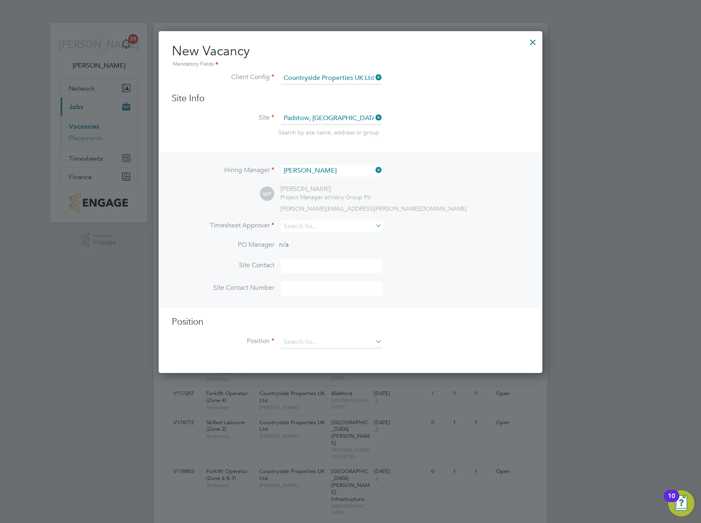
click at [374, 171] on icon at bounding box center [374, 169] width 0 height 11
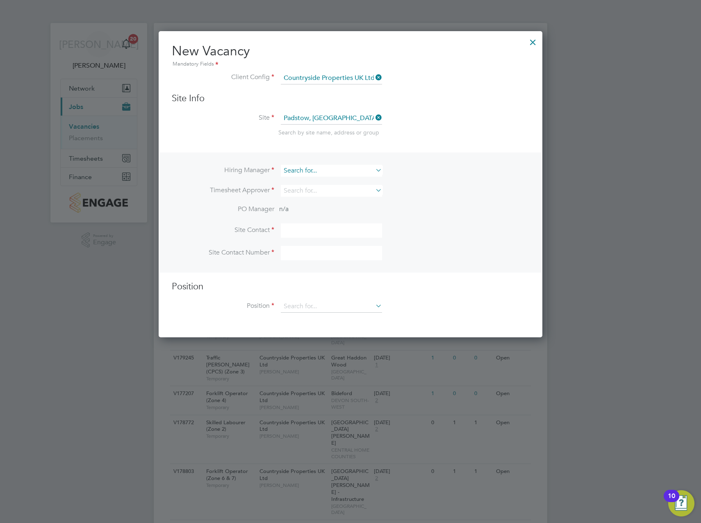
click at [345, 176] on input at bounding box center [331, 171] width 101 height 12
click at [319, 180] on li "Ala n Fox" at bounding box center [331, 182] width 102 height 11
type input "[PERSON_NAME]"
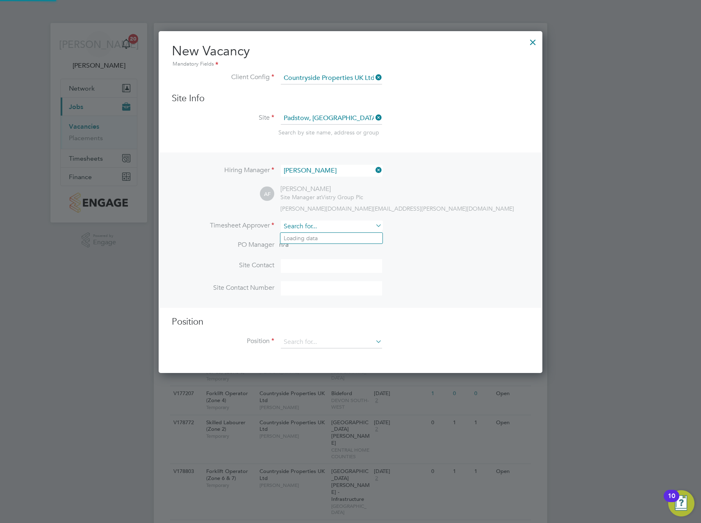
click at [313, 227] on input at bounding box center [331, 226] width 101 height 12
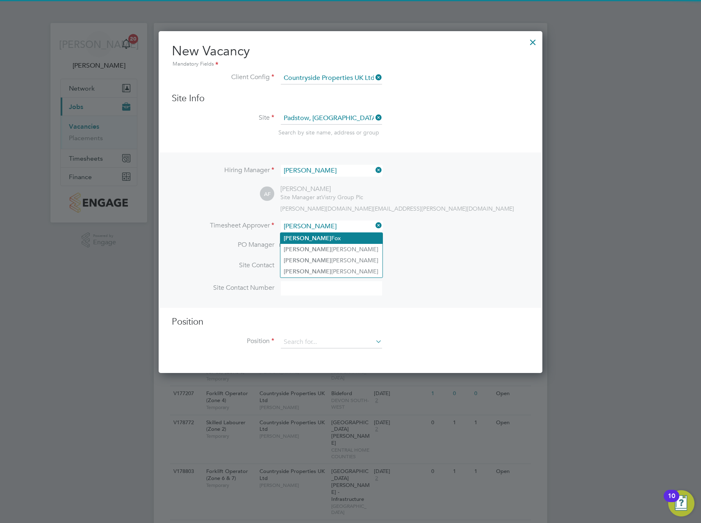
click at [308, 236] on li "[PERSON_NAME]" at bounding box center [331, 238] width 102 height 11
type input "[PERSON_NAME]"
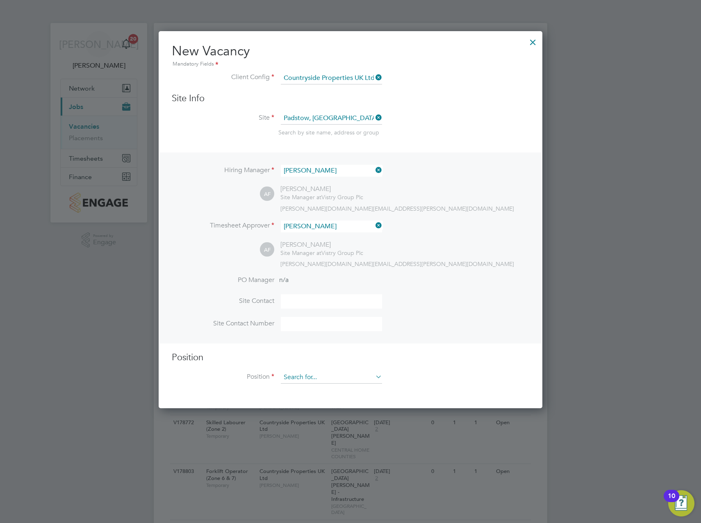
click at [297, 375] on input at bounding box center [331, 377] width 101 height 12
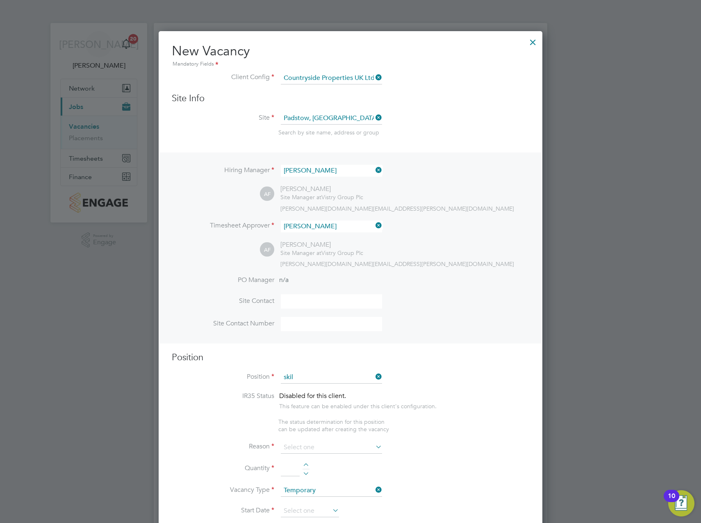
click at [332, 423] on li "Skil led Labourer (Zone 1)" at bounding box center [337, 423] width 114 height 11
type input "Skilled Labourer (Zone 1)"
type textarea "- Clearing and preparing a job site - Loading and delivering materials - Workin…"
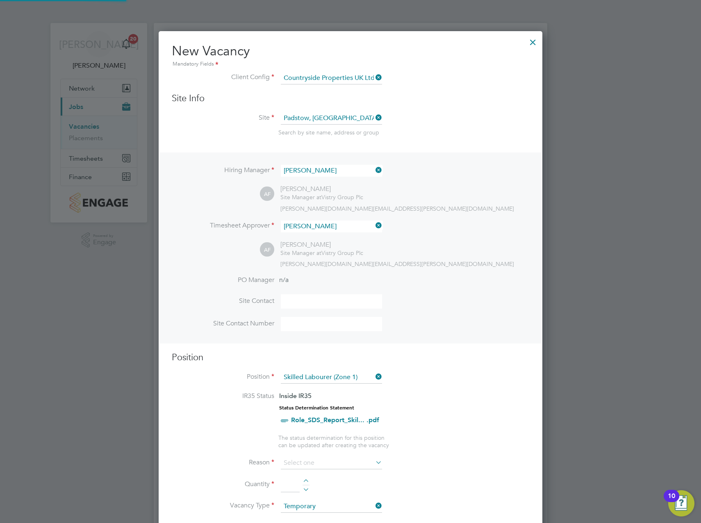
click at [511, 379] on li "Position Skilled Labourer (Zone 1)" at bounding box center [350, 381] width 357 height 20
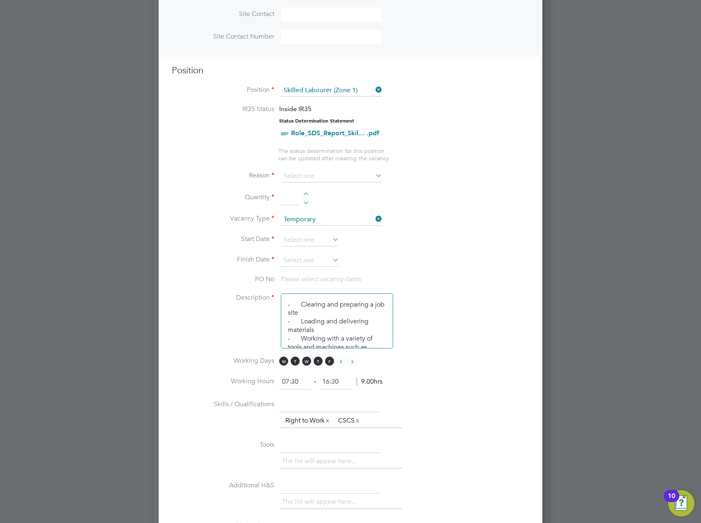
click at [303, 194] on div at bounding box center [305, 195] width 7 height 6
type input "1"
click at [320, 175] on input at bounding box center [331, 176] width 101 height 12
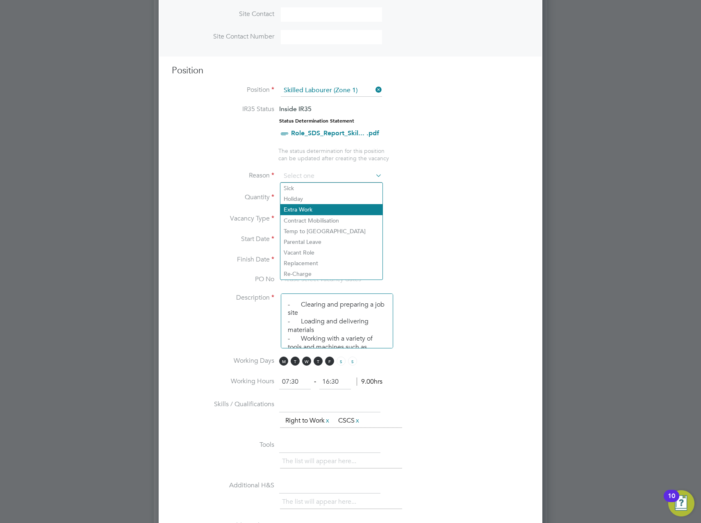
click at [305, 206] on li "Extra Work" at bounding box center [331, 209] width 102 height 11
type input "Extra Work"
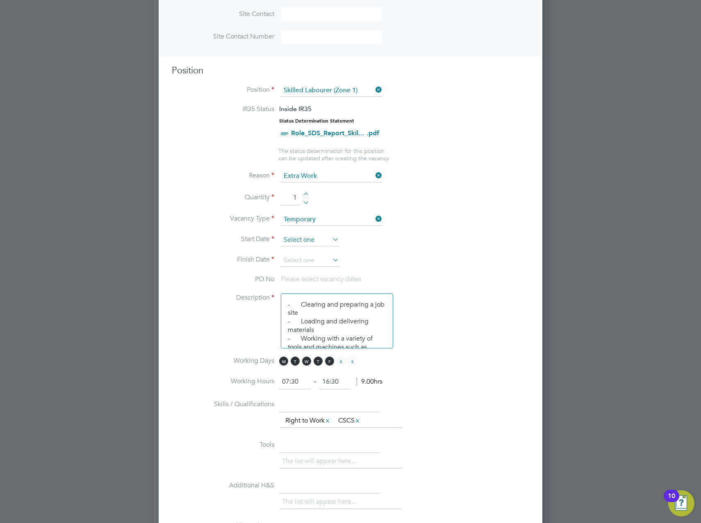
click at [311, 242] on input at bounding box center [310, 240] width 58 height 12
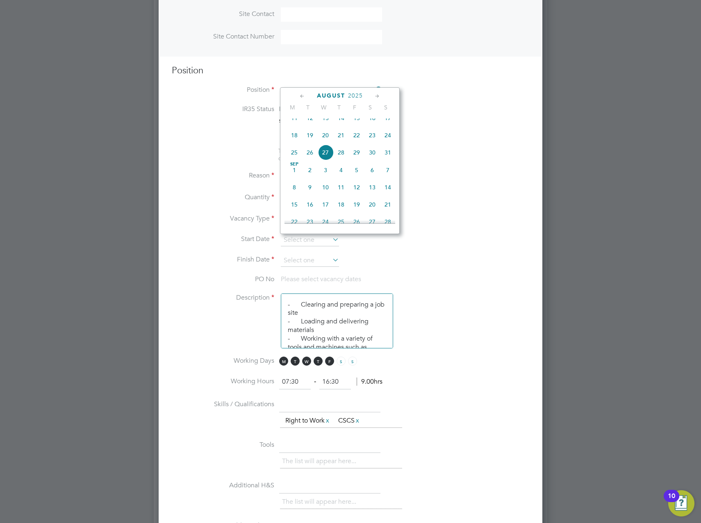
click at [296, 142] on span "18" at bounding box center [294, 135] width 16 height 16
type input "[DATE]"
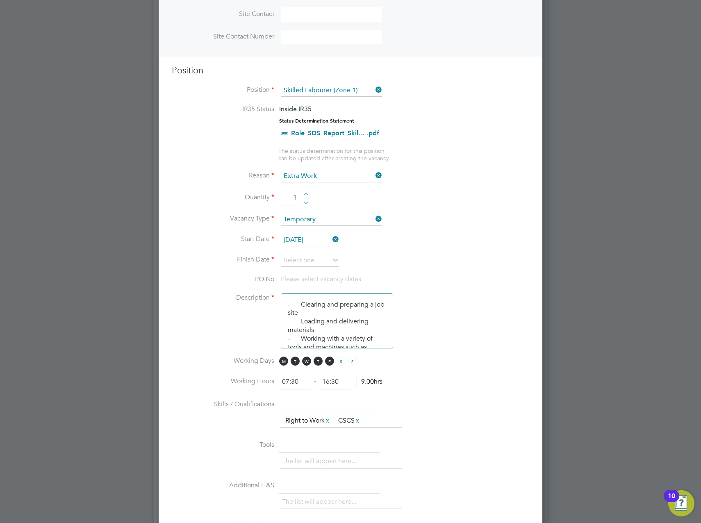
click at [331, 257] on icon at bounding box center [331, 259] width 0 height 11
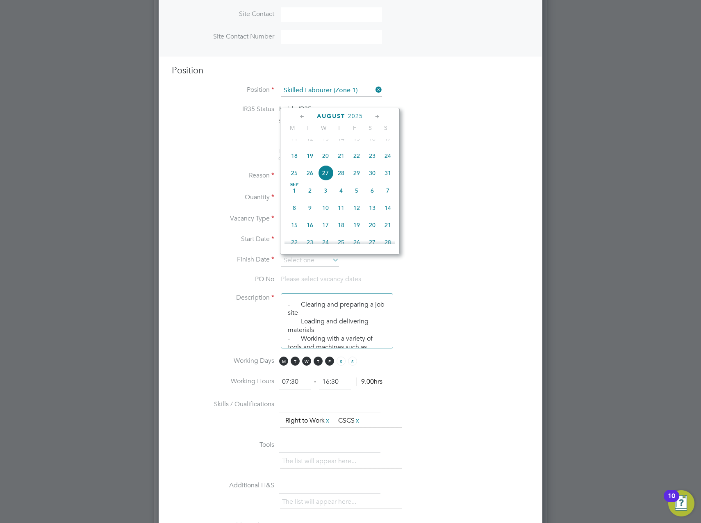
click at [375, 115] on icon at bounding box center [377, 116] width 8 height 9
click at [307, 215] on span "30" at bounding box center [310, 207] width 16 height 16
type input "[DATE]"
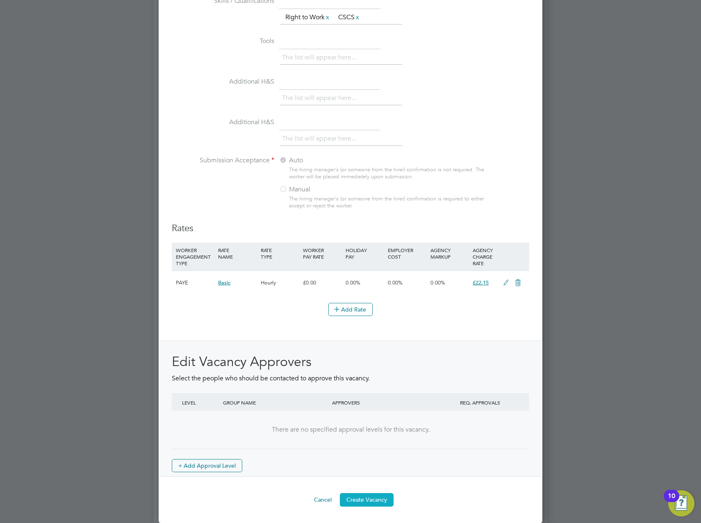
click at [366, 499] on button "Create Vacancy" at bounding box center [367, 499] width 54 height 13
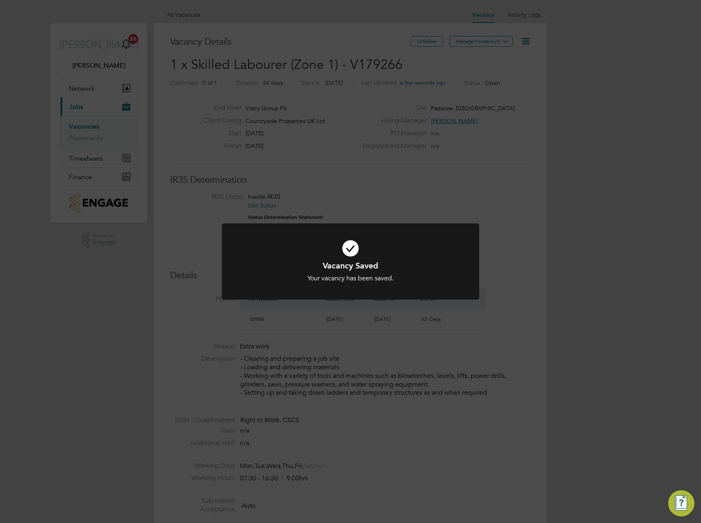
click at [590, 225] on div "Vacancy Saved Your vacancy has been saved. Cancel Okay" at bounding box center [350, 261] width 701 height 523
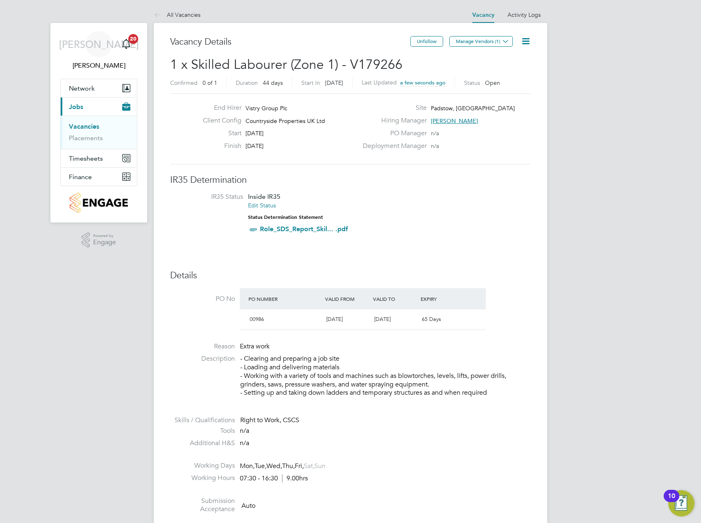
click at [503, 39] on icon at bounding box center [505, 41] width 6 height 6
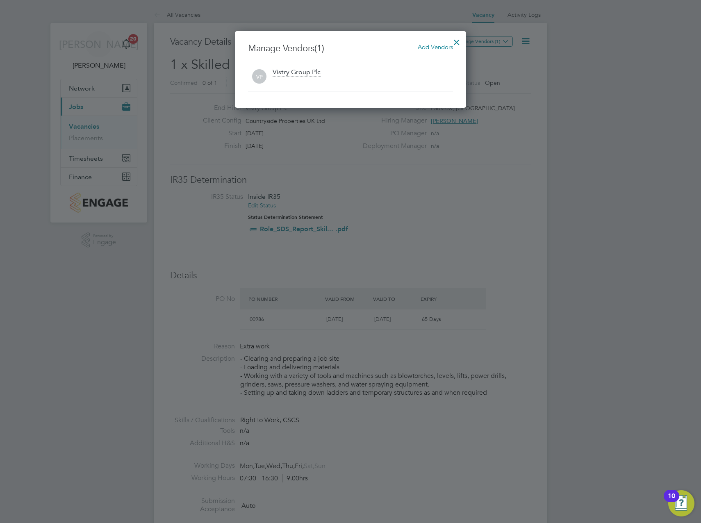
click at [427, 44] on span "Add Vendors" at bounding box center [435, 47] width 35 height 8
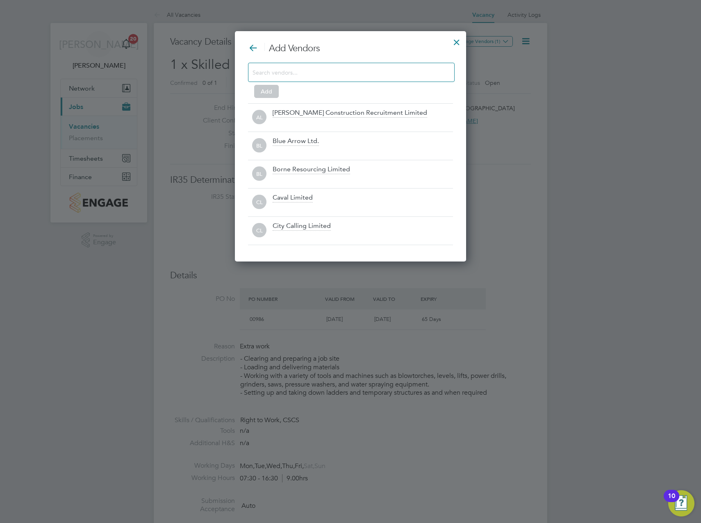
click at [311, 76] on input at bounding box center [344, 72] width 184 height 11
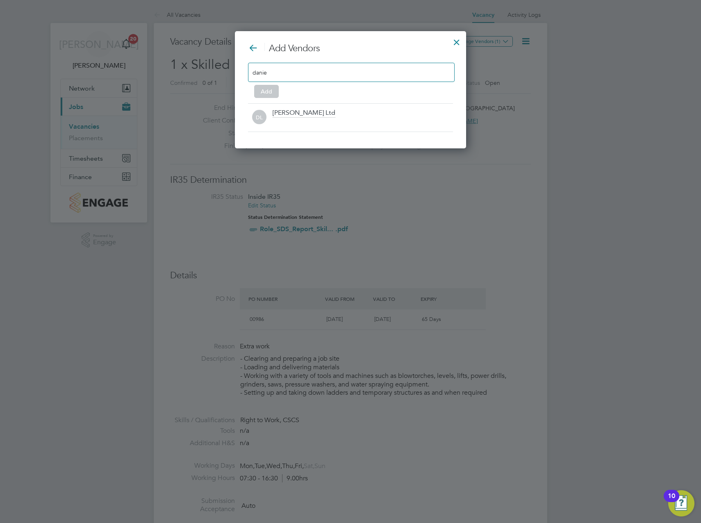
type input "danie"
click at [279, 118] on div "[PERSON_NAME] Ltd" at bounding box center [362, 118] width 180 height 18
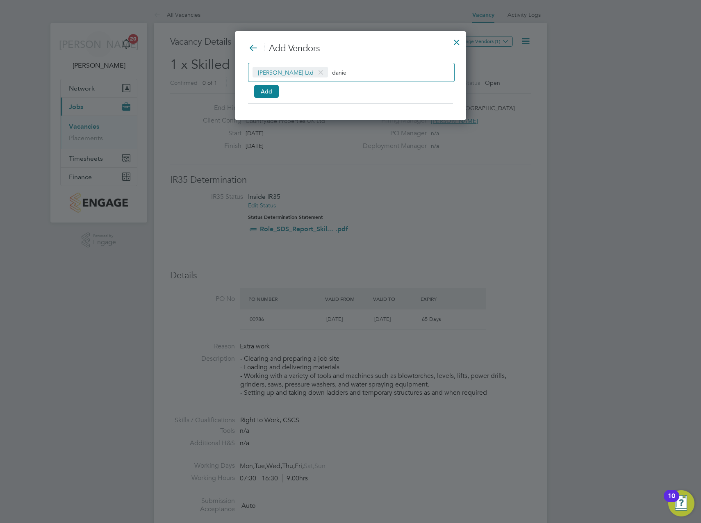
click at [332, 72] on input "danie" at bounding box center [357, 72] width 51 height 11
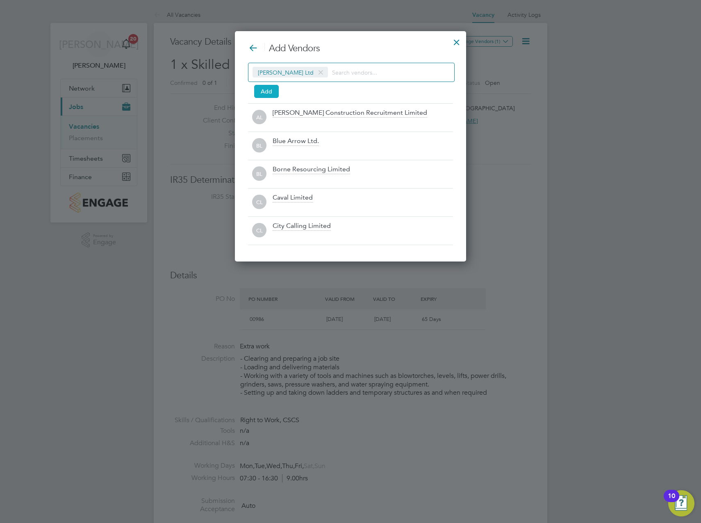
click at [268, 85] on button "Add" at bounding box center [266, 91] width 25 height 13
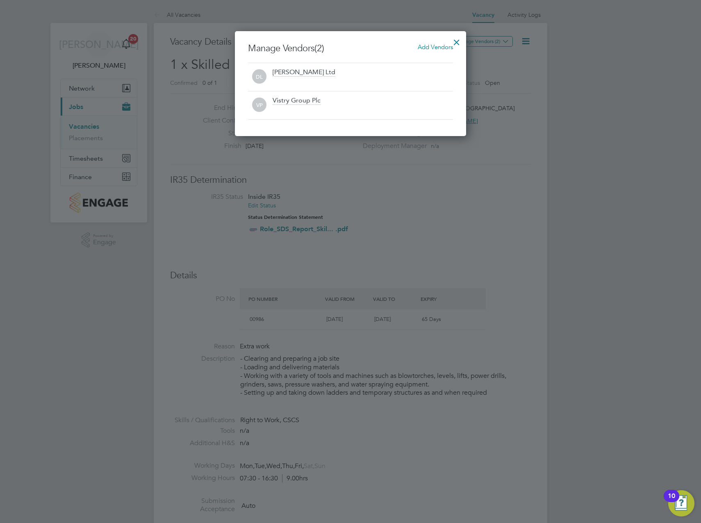
click at [451, 38] on div at bounding box center [456, 40] width 15 height 15
